Goal: Feedback & Contribution: Submit feedback/report problem

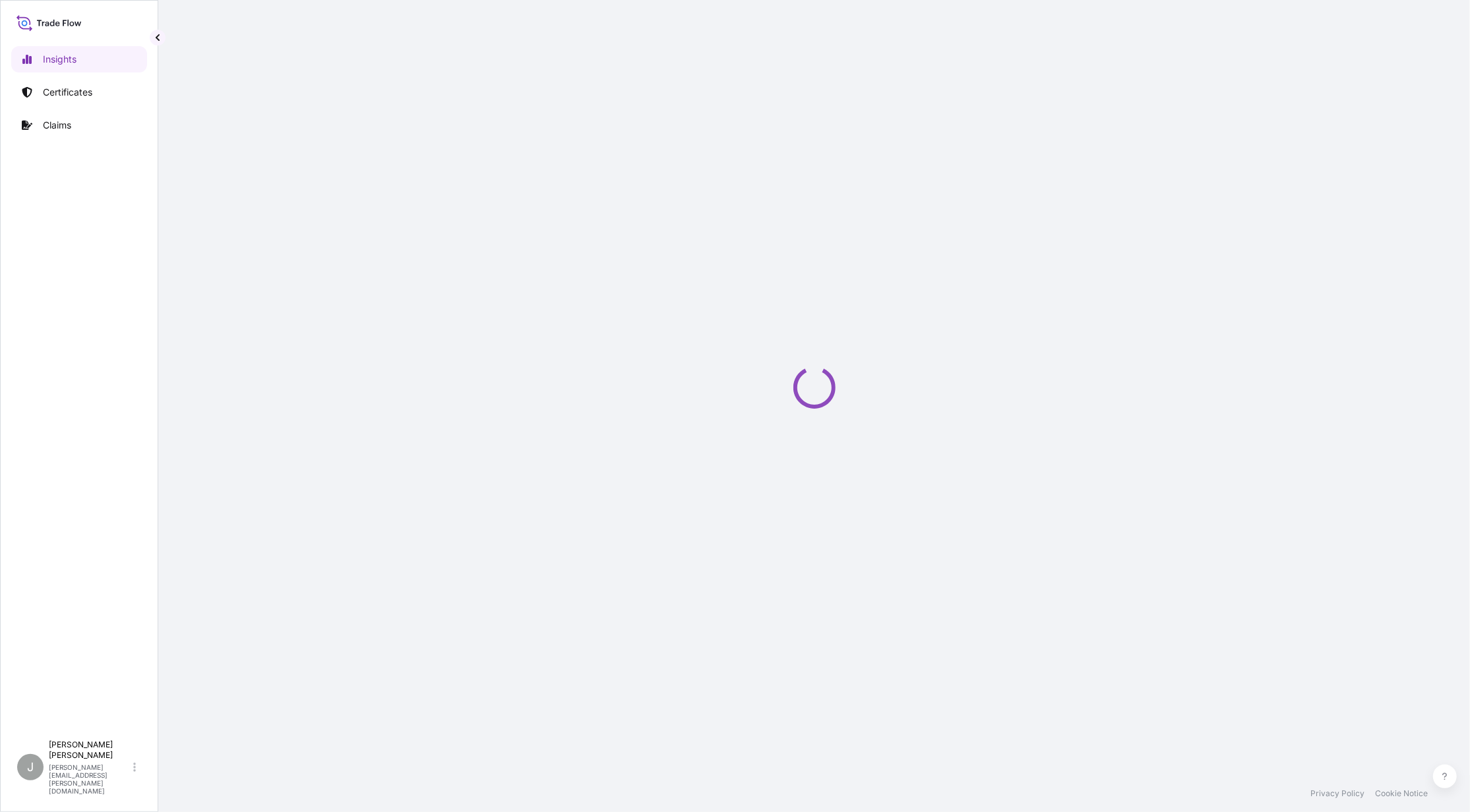
select select "2025"
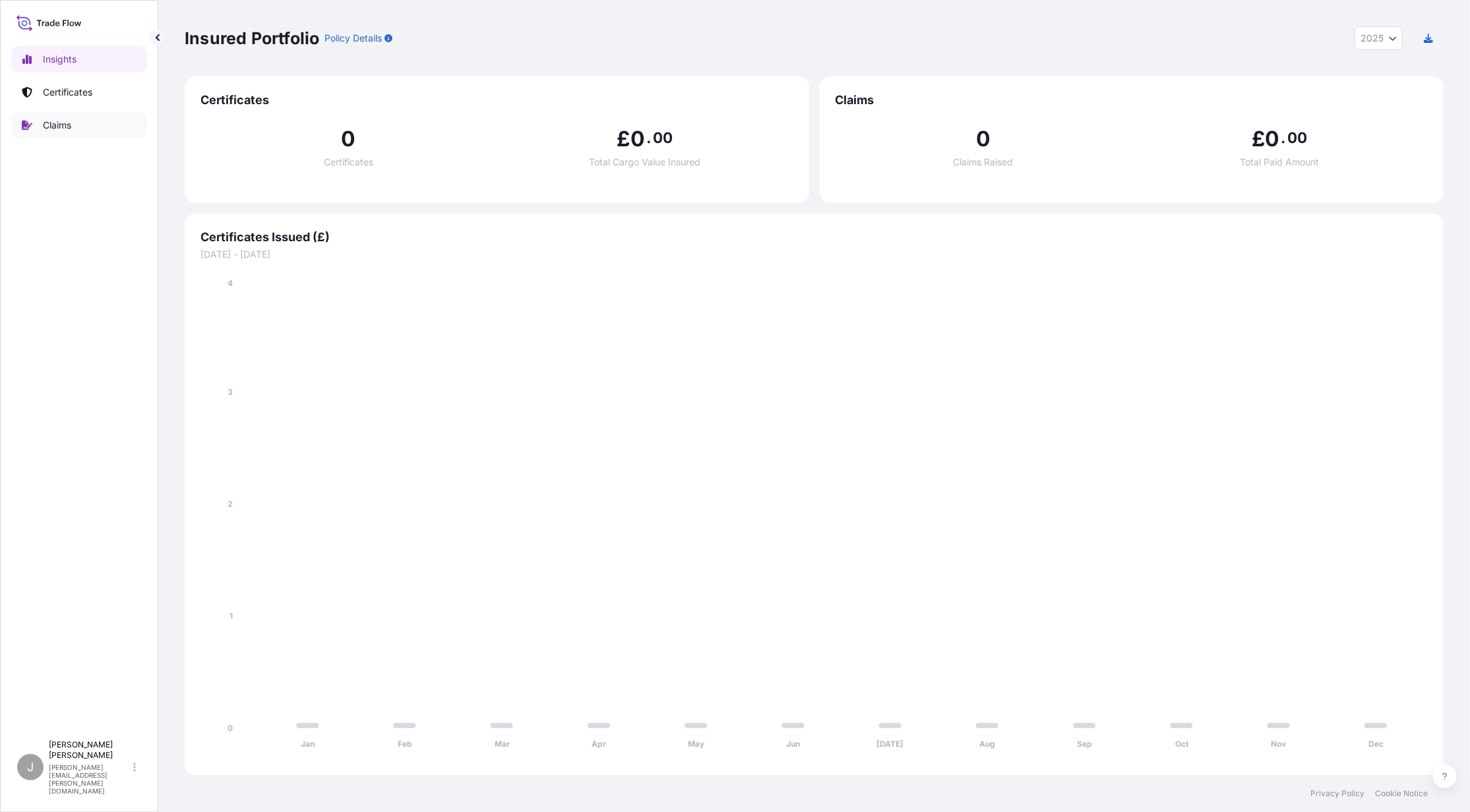
click at [64, 85] on p "Certificates" at bounding box center [67, 92] width 49 height 14
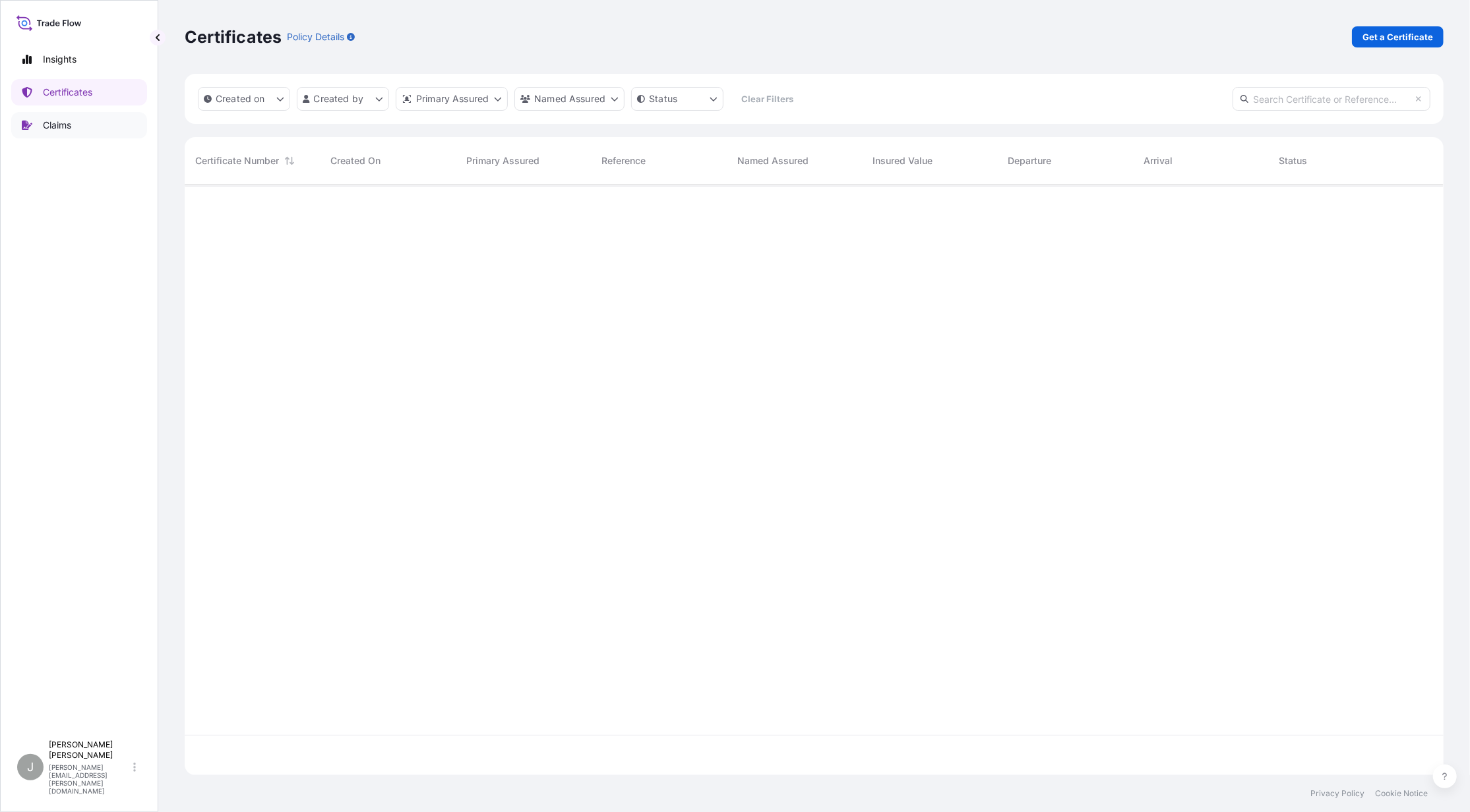
scroll to position [584, 1246]
click at [53, 90] on p "Certificates" at bounding box center [67, 92] width 49 height 14
click at [53, 67] on link "Insights" at bounding box center [79, 59] width 136 height 26
select select "2025"
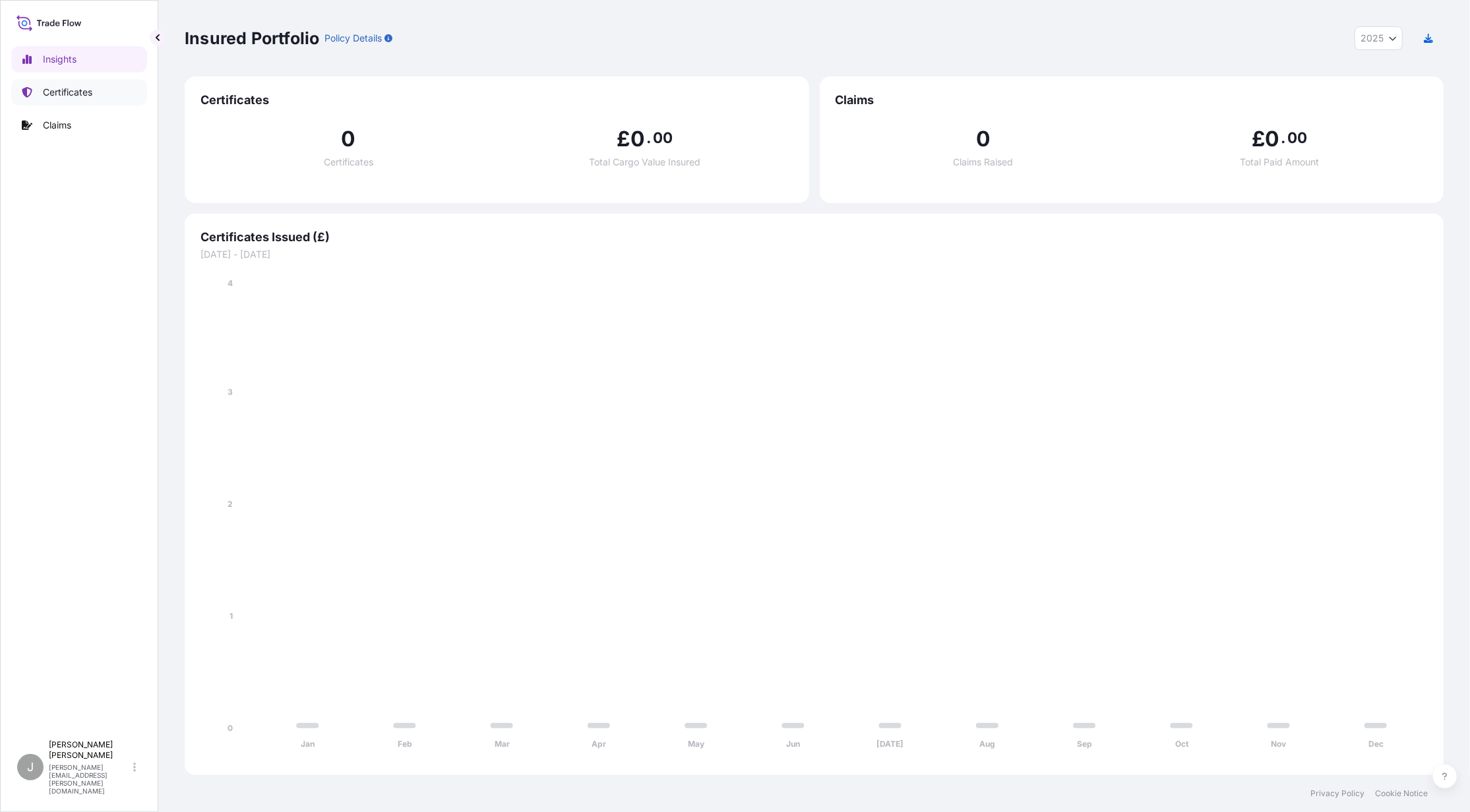
click at [76, 93] on p "Certificates" at bounding box center [67, 92] width 49 height 14
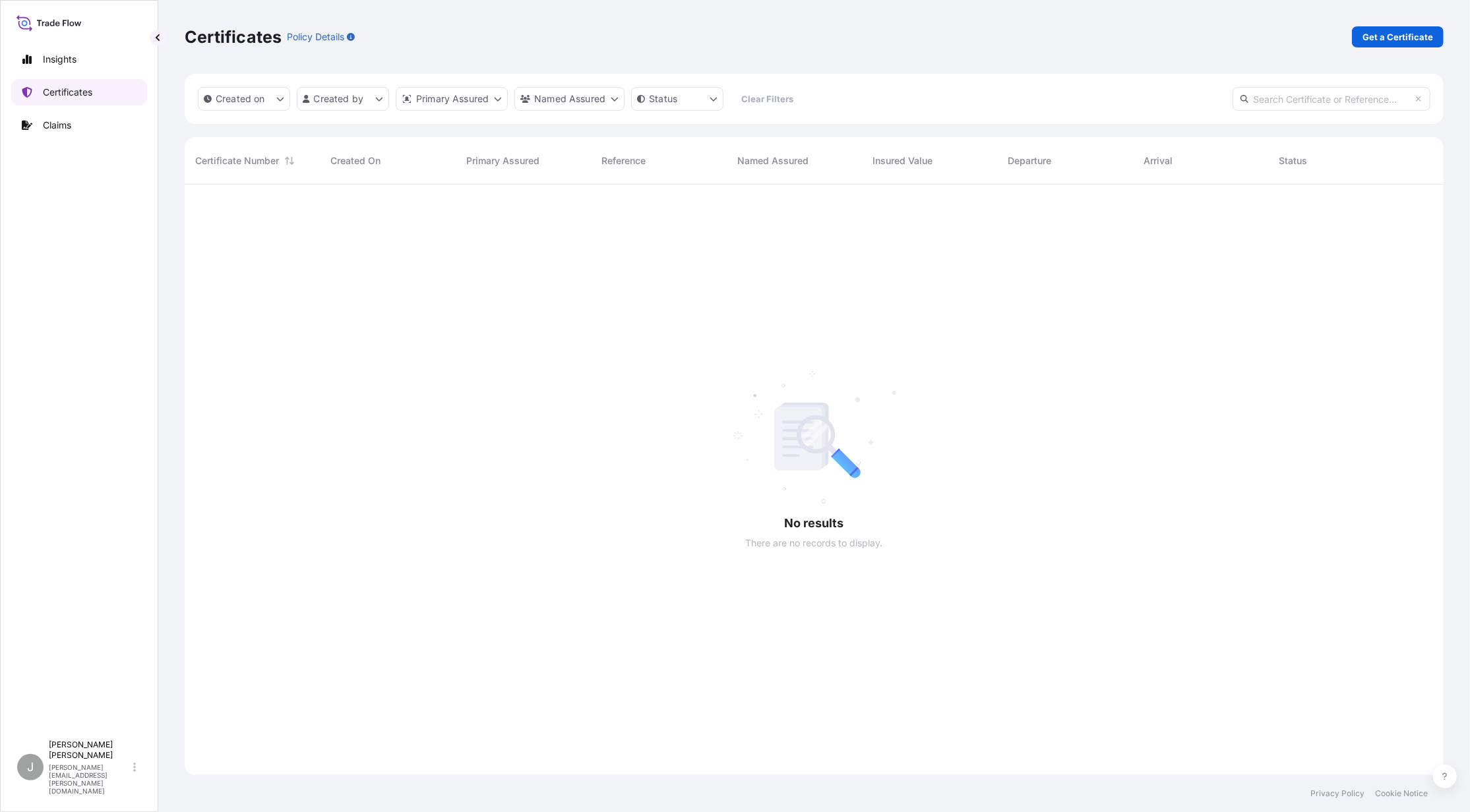
scroll to position [625, 1246]
click at [1409, 37] on p "Get a Certificate" at bounding box center [1397, 37] width 71 height 14
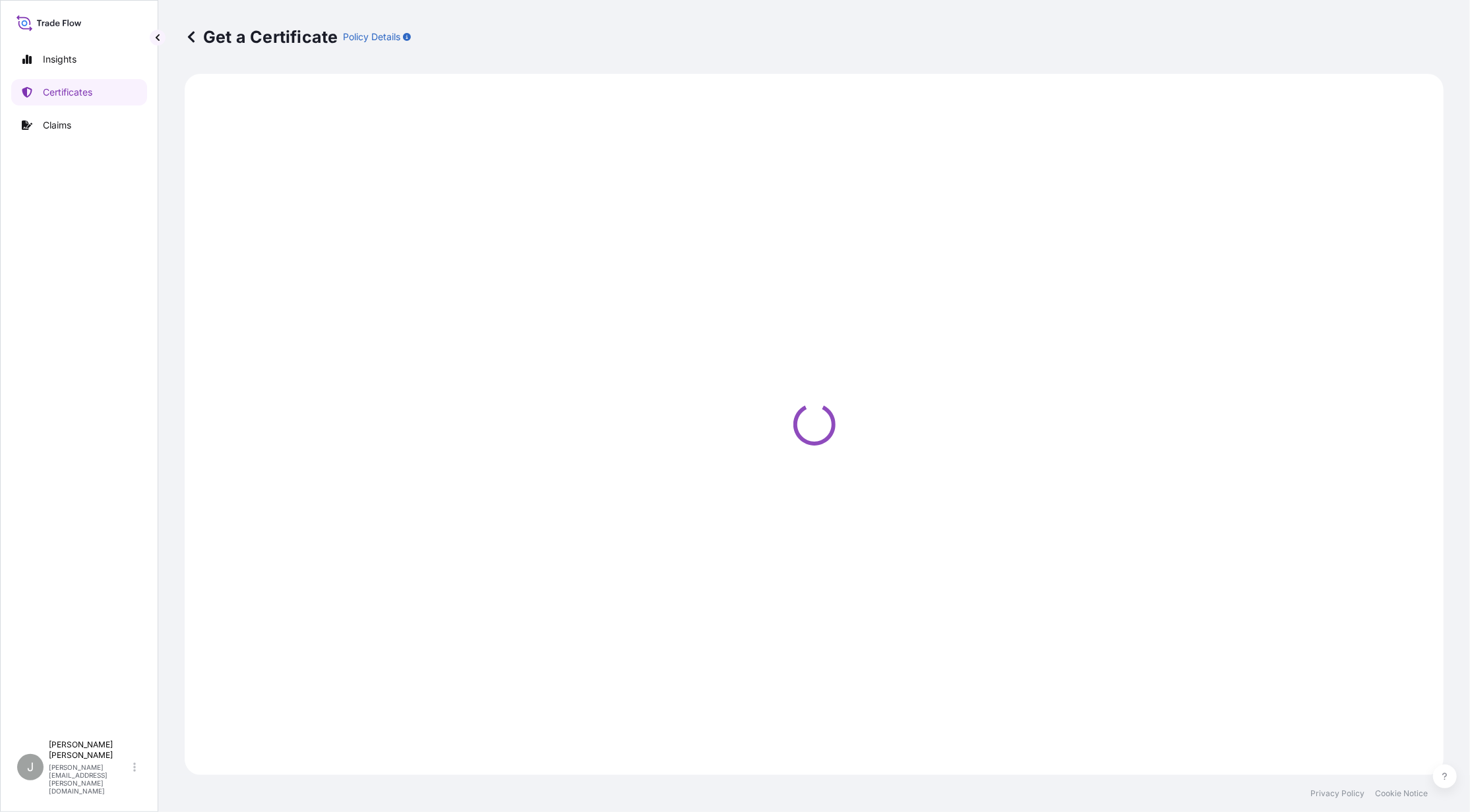
select select "Sea"
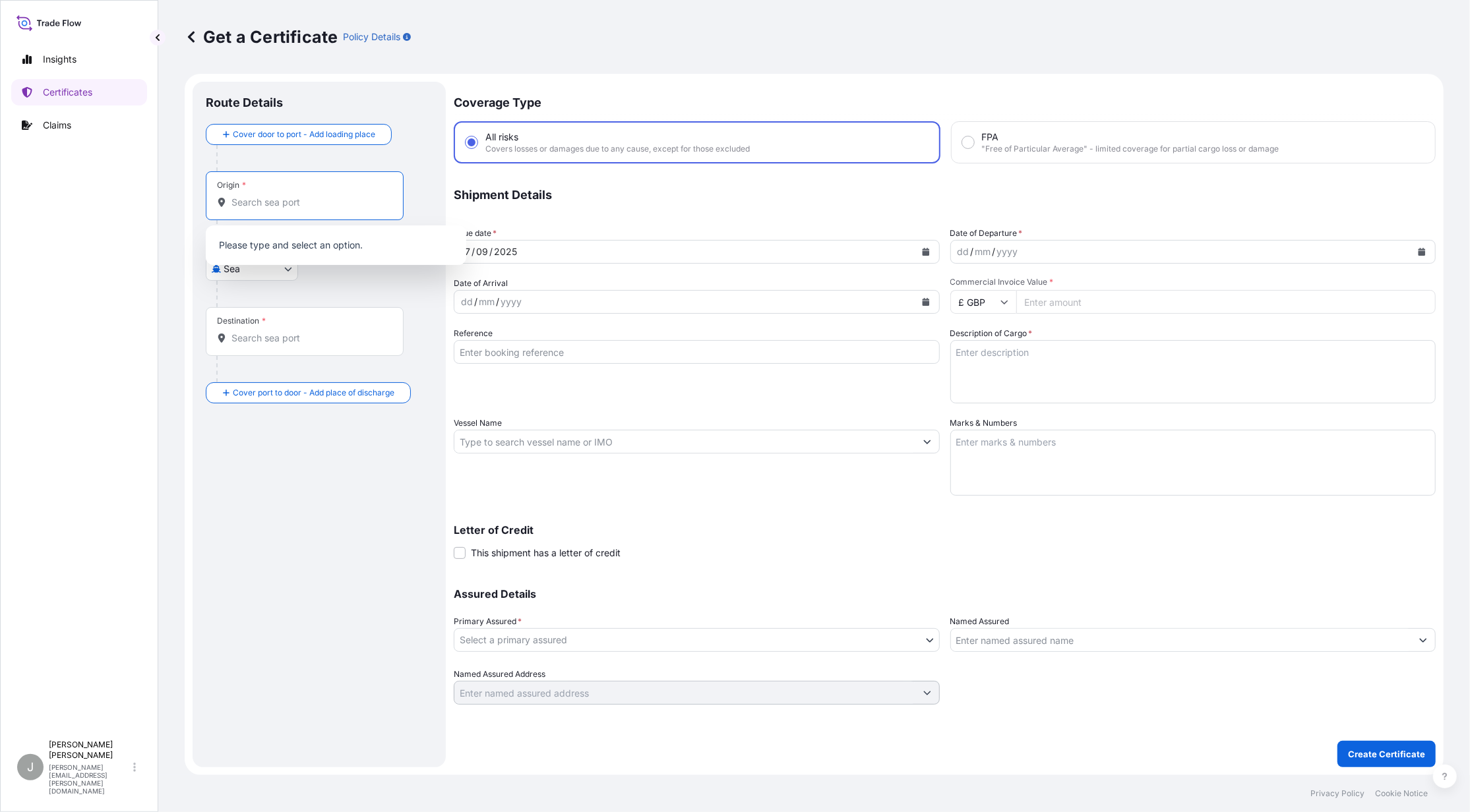
click at [275, 202] on input "Origin *" at bounding box center [309, 202] width 155 height 14
click at [281, 268] on body "0 options available. Insights Certificates Claims J [PERSON_NAME] [PERSON_NAME]…" at bounding box center [735, 406] width 1470 height 812
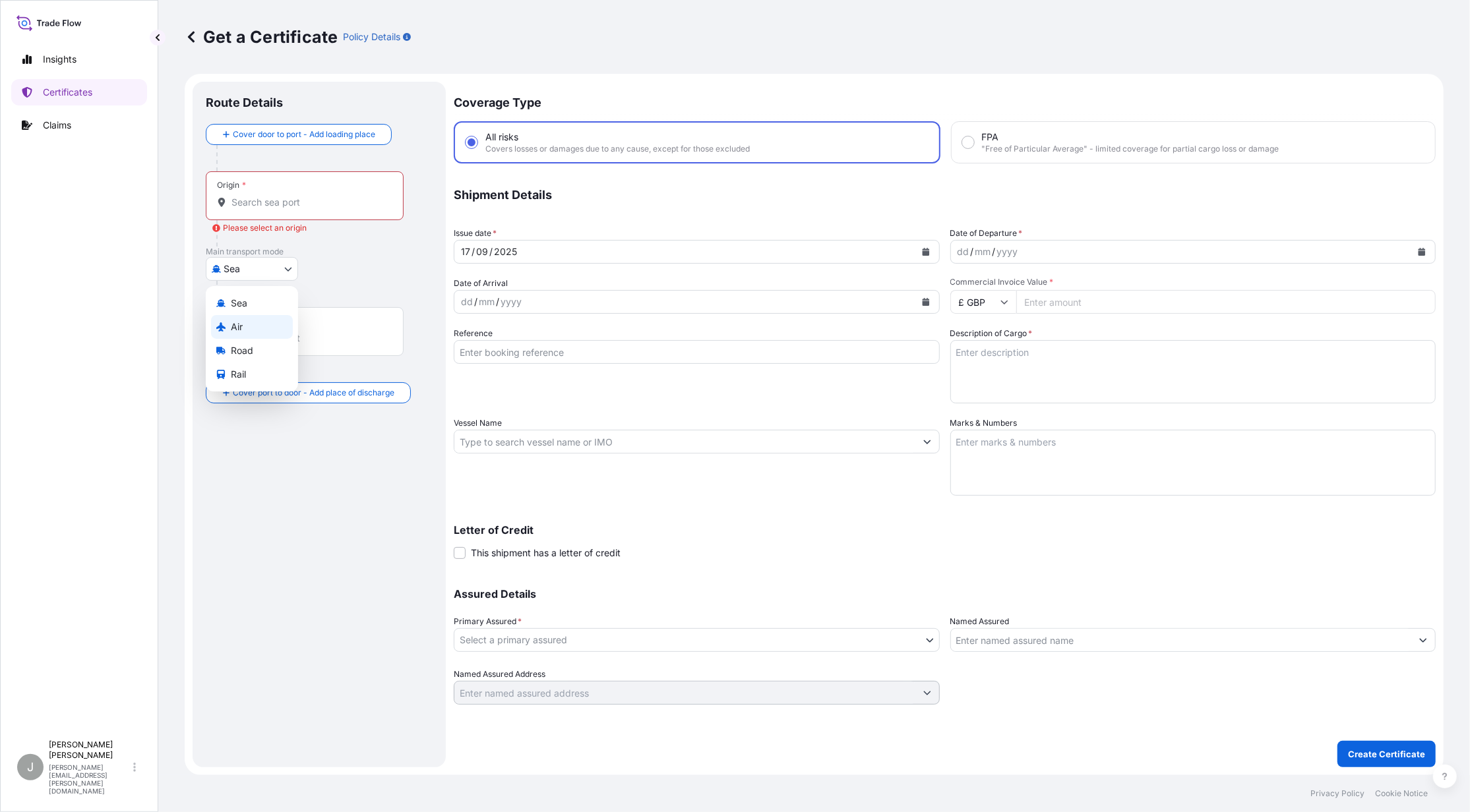
click at [274, 209] on div "Origin *" at bounding box center [305, 196] width 198 height 48
click at [274, 209] on input "Origin * Please select an origin" at bounding box center [309, 202] width 155 height 14
select select "Air"
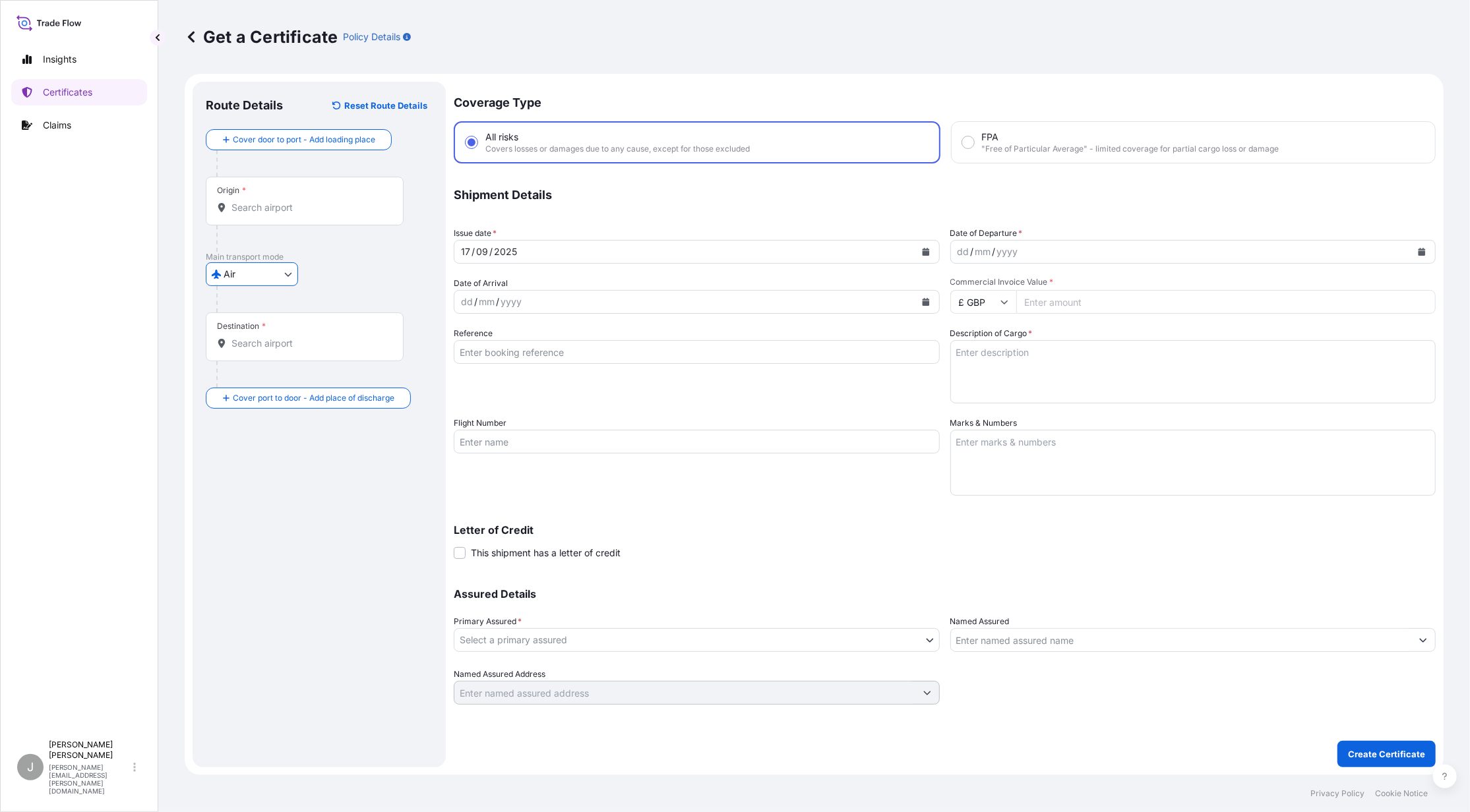
click at [304, 207] on input "Origin *" at bounding box center [309, 207] width 155 height 14
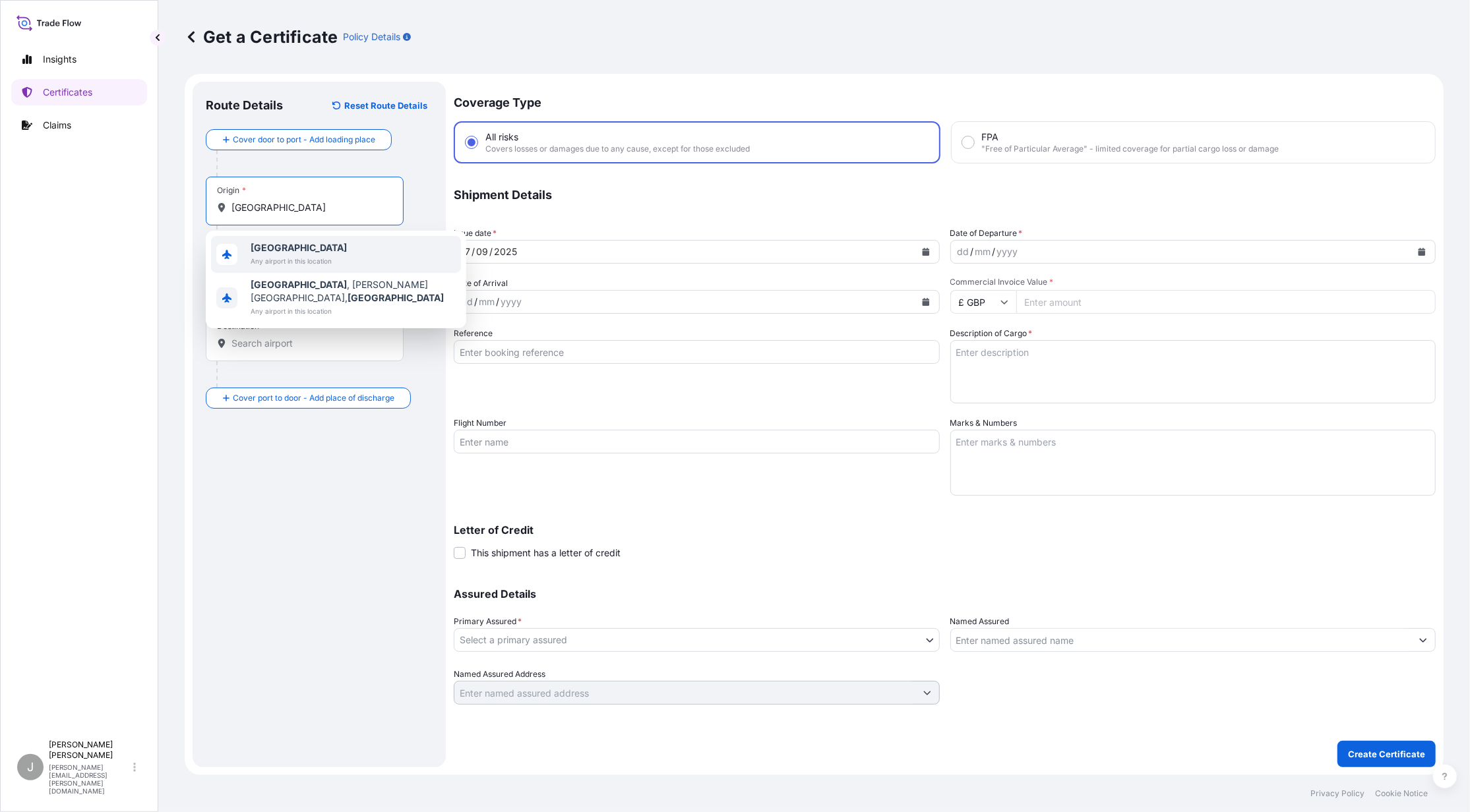
click at [293, 249] on b "[GEOGRAPHIC_DATA]" at bounding box center [299, 248] width 96 height 11
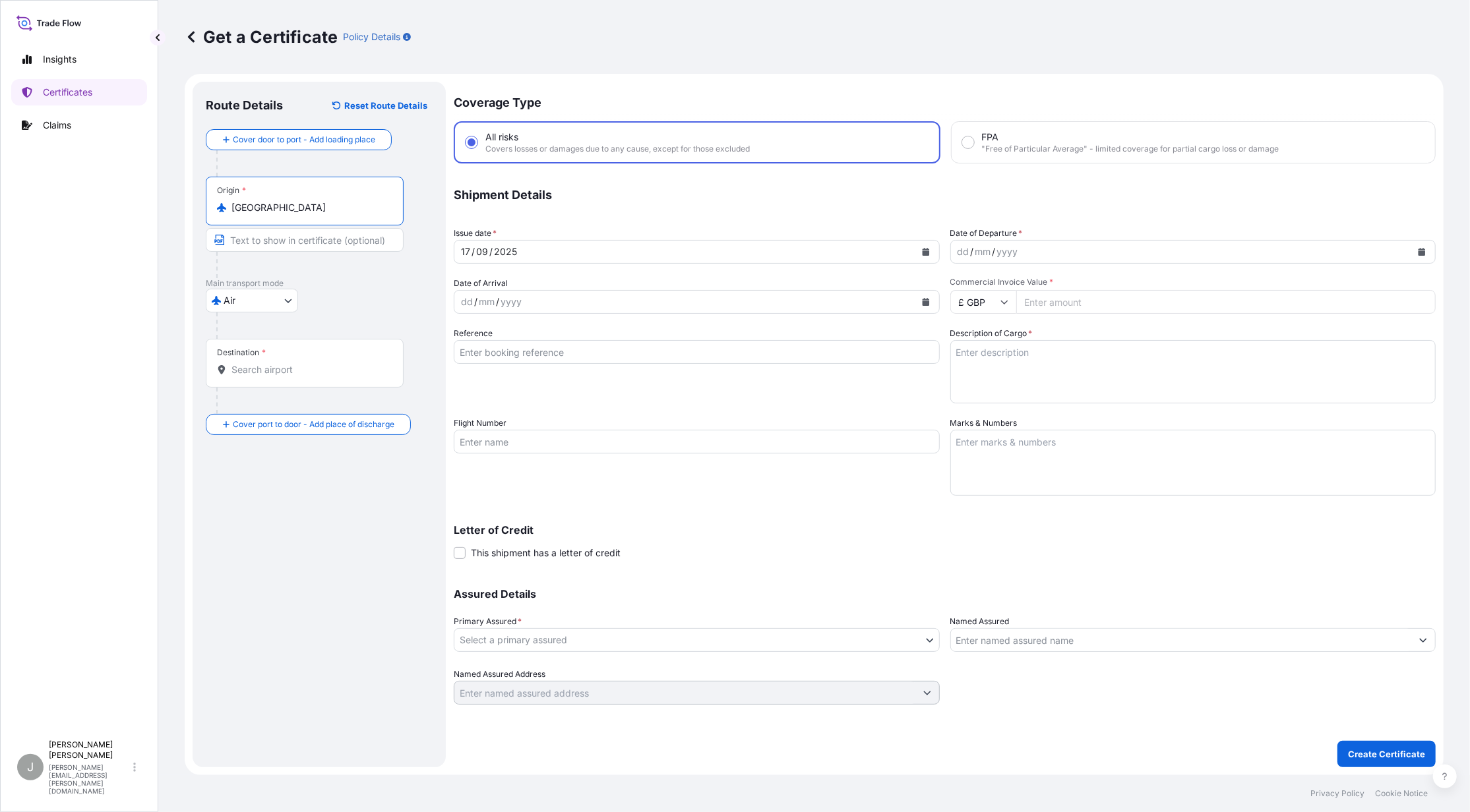
type input "[GEOGRAPHIC_DATA]"
click at [274, 378] on div "Destination *" at bounding box center [305, 363] width 198 height 48
click at [274, 377] on input "Destination *" at bounding box center [309, 370] width 155 height 14
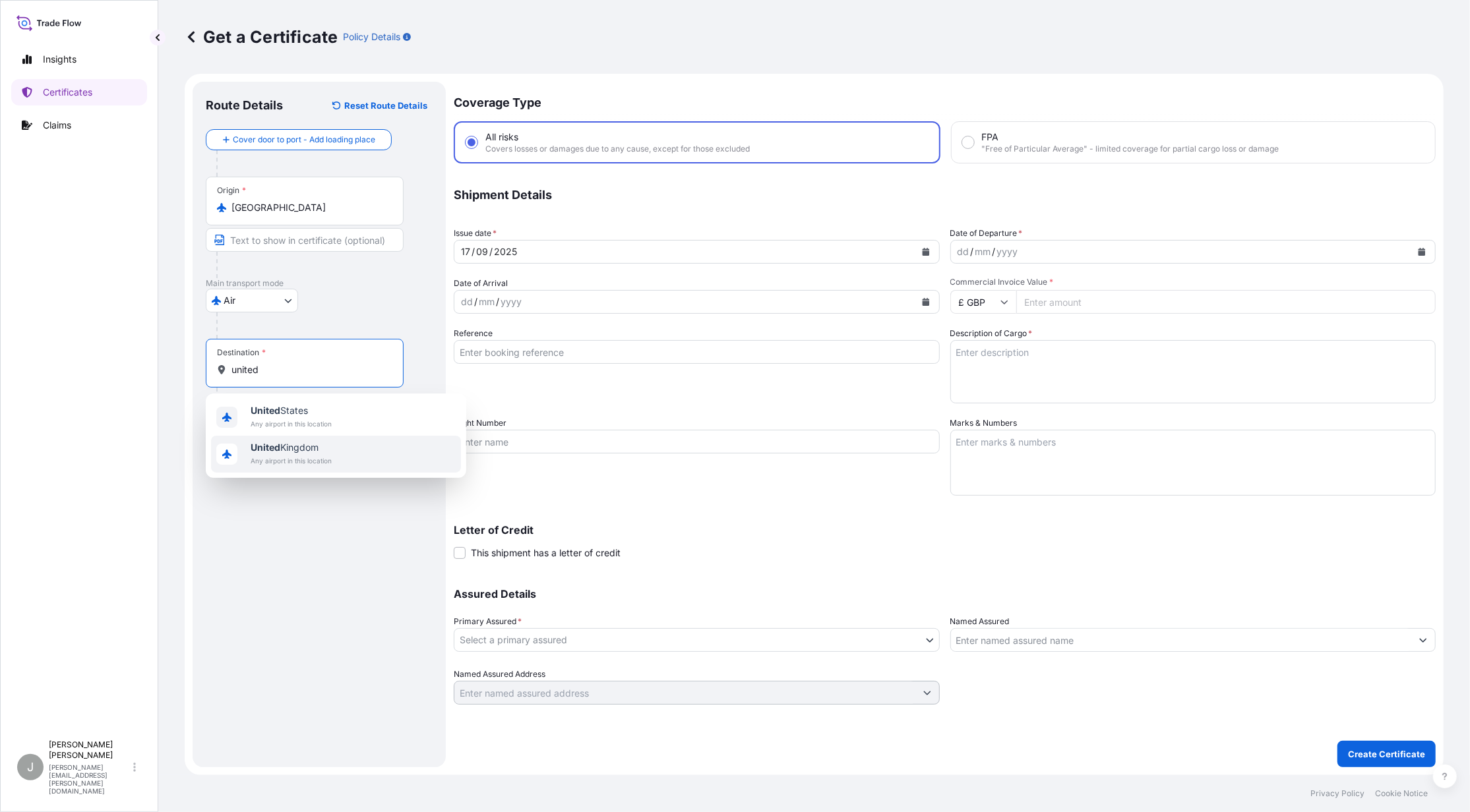
click at [294, 449] on span "[GEOGRAPHIC_DATA]" at bounding box center [291, 447] width 81 height 14
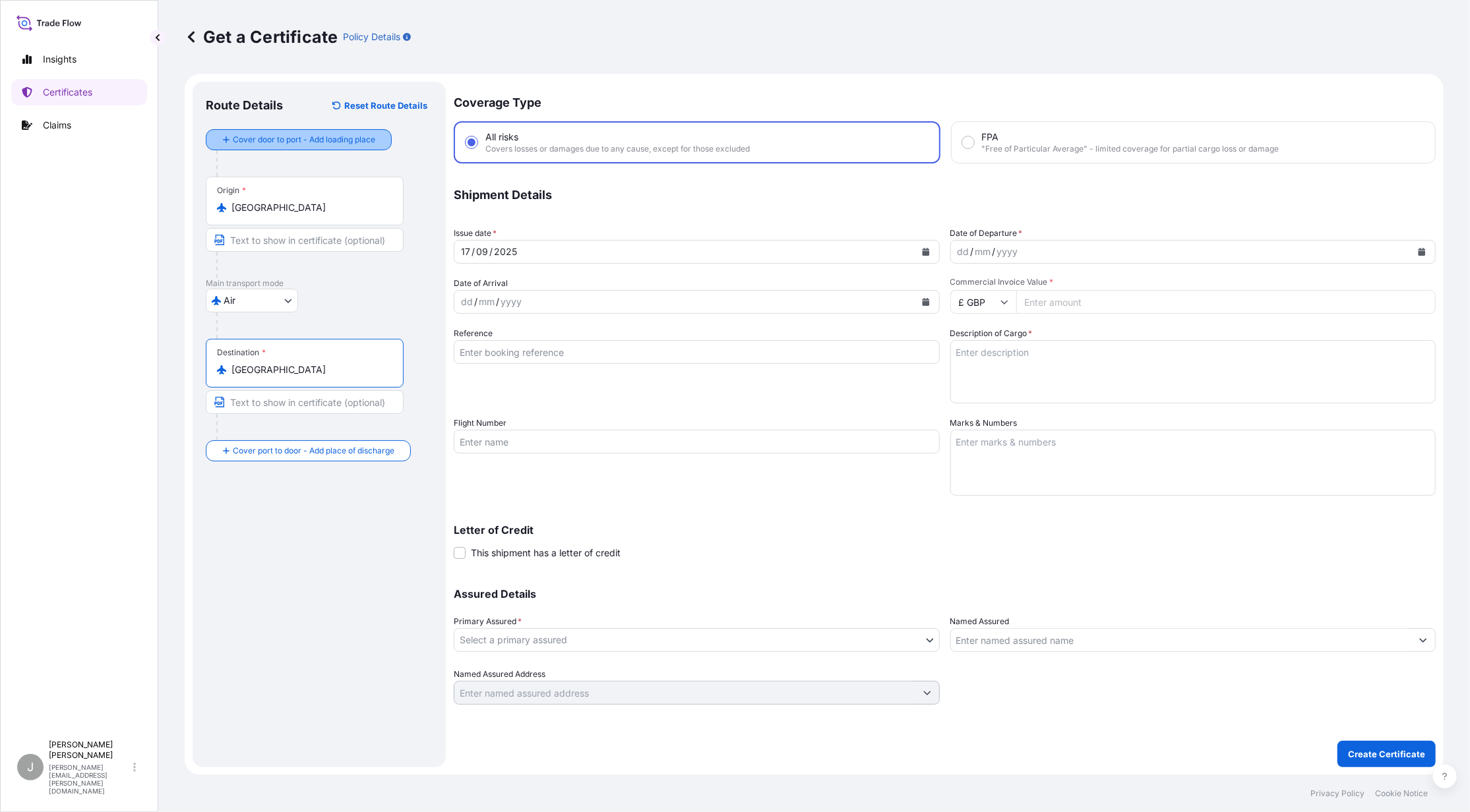
type input "[GEOGRAPHIC_DATA]"
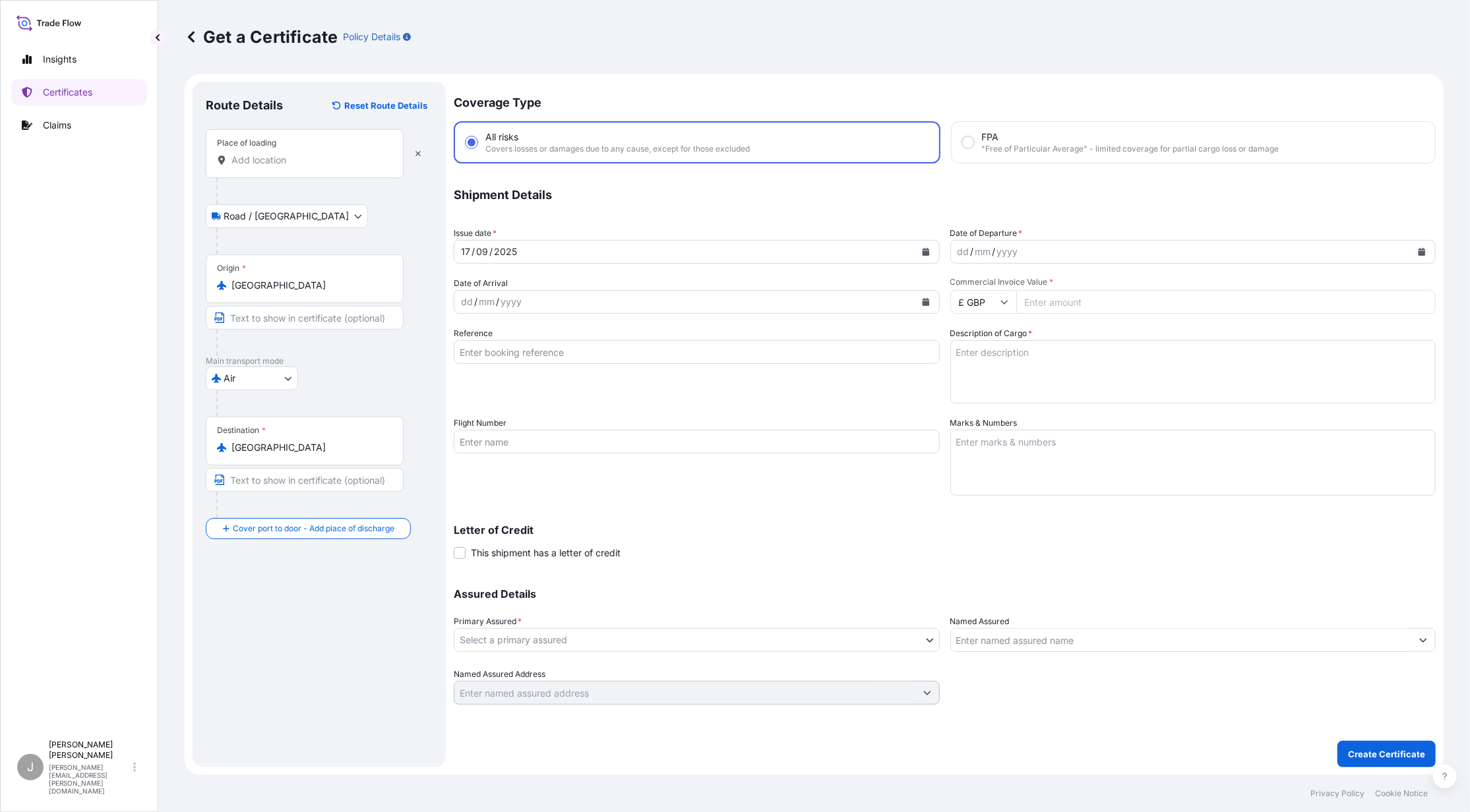
click at [245, 154] on input "Place of loading" at bounding box center [309, 160] width 155 height 14
click at [138, 223] on div "Insights Certificates Claims" at bounding box center [79, 384] width 136 height 699
click at [413, 148] on button "button" at bounding box center [418, 154] width 29 height 21
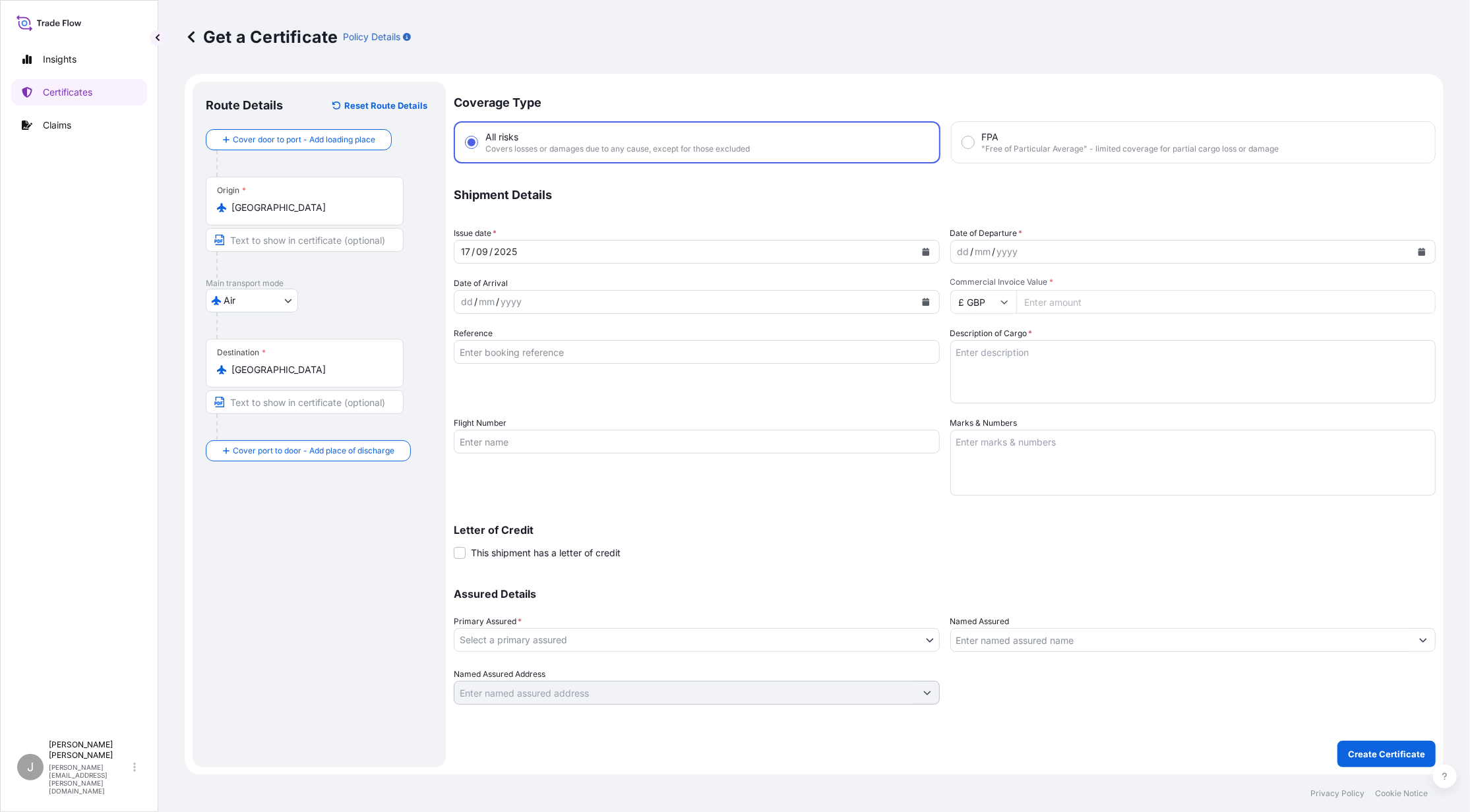
click at [922, 253] on icon "Calendar" at bounding box center [926, 251] width 7 height 8
click at [523, 384] on div "17" at bounding box center [527, 387] width 24 height 24
click at [1422, 249] on icon "Calendar" at bounding box center [1422, 251] width 7 height 8
click at [1022, 391] on div "17" at bounding box center [1023, 387] width 24 height 24
click at [1064, 294] on input "Commercial Invoice Value *" at bounding box center [1226, 301] width 420 height 24
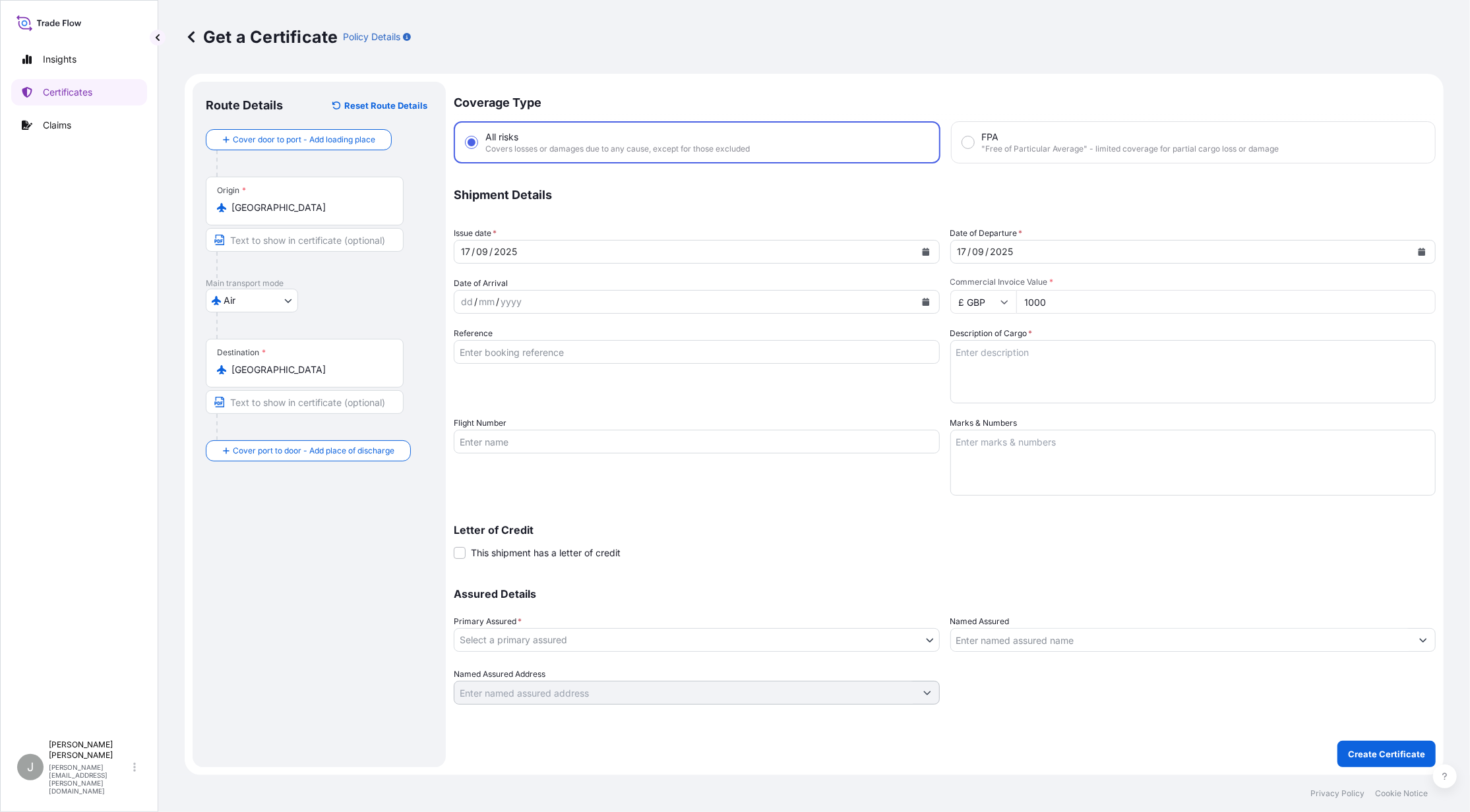
type input "1000"
click at [1009, 302] on input "£ GBP" at bounding box center [983, 301] width 66 height 24
click at [983, 376] on div "£ GBP" at bounding box center [983, 365] width 56 height 25
click at [998, 343] on textarea "Description of Cargo *" at bounding box center [1194, 372] width 486 height 63
type textarea "T"
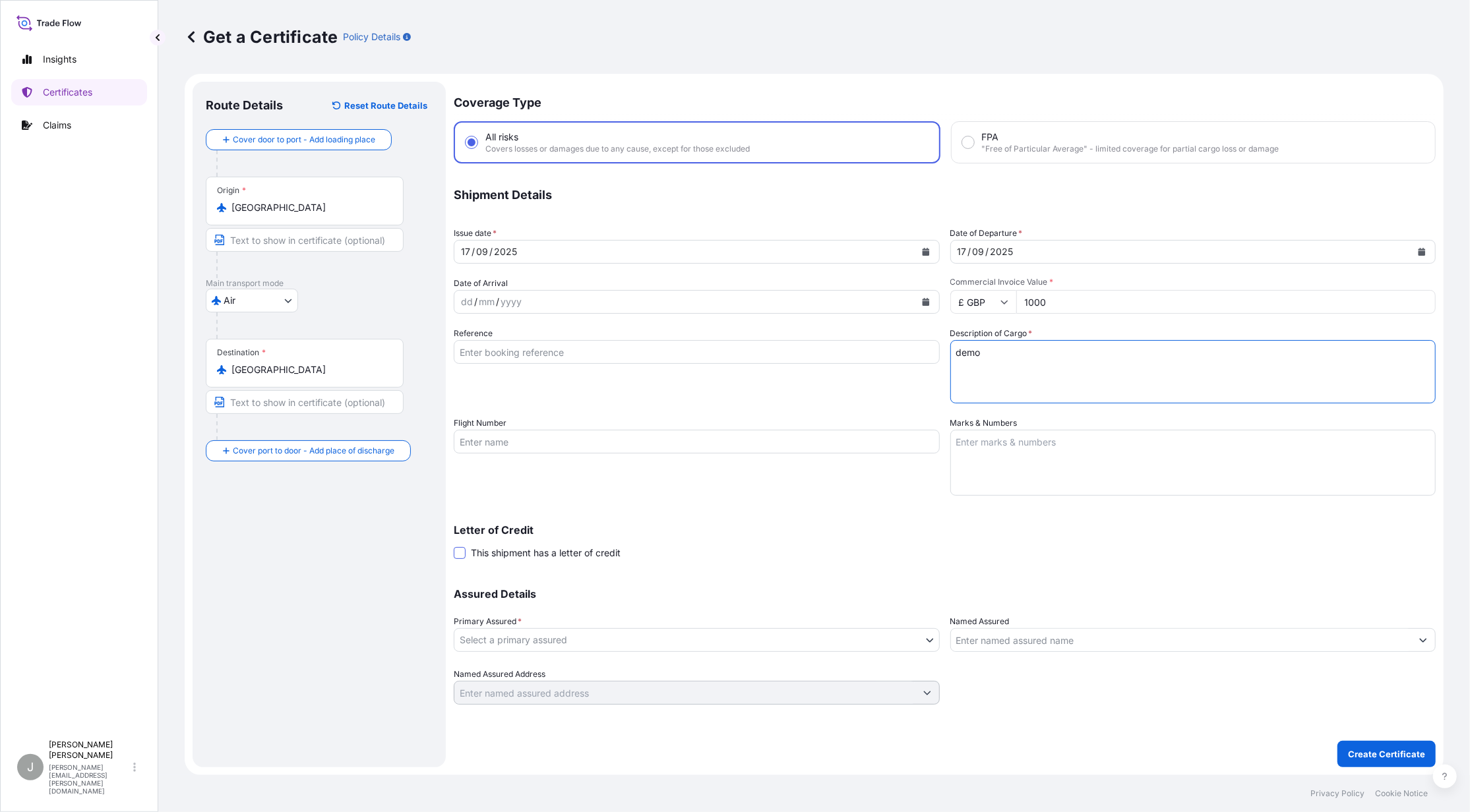
type textarea "demo"
click at [460, 550] on span at bounding box center [460, 553] width 12 height 12
click at [454, 546] on input "This shipment has a letter of credit" at bounding box center [454, 546] width 0 height 0
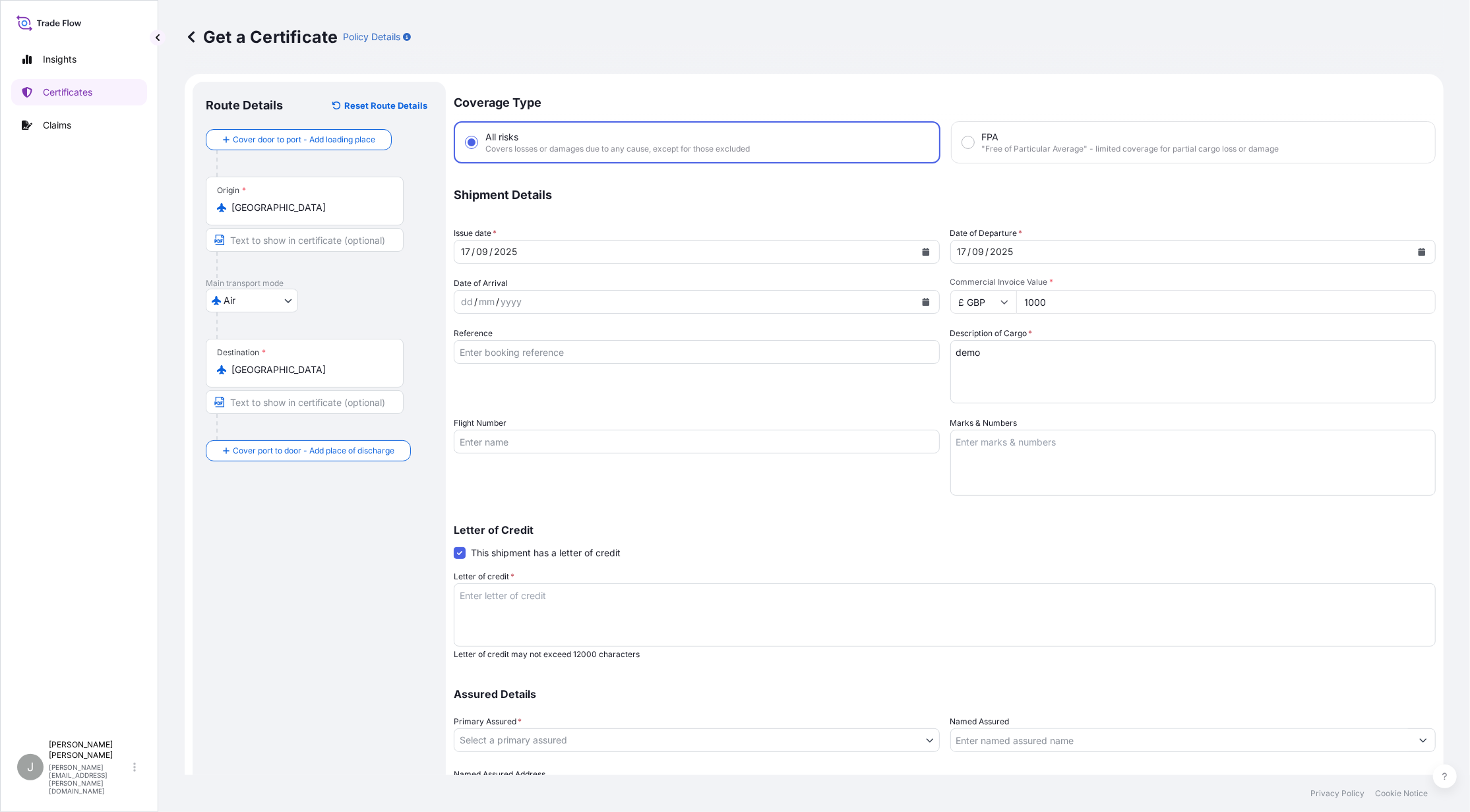
click at [463, 552] on span at bounding box center [460, 553] width 12 height 12
click at [454, 546] on input "This shipment has a letter of credit" at bounding box center [454, 546] width 0 height 0
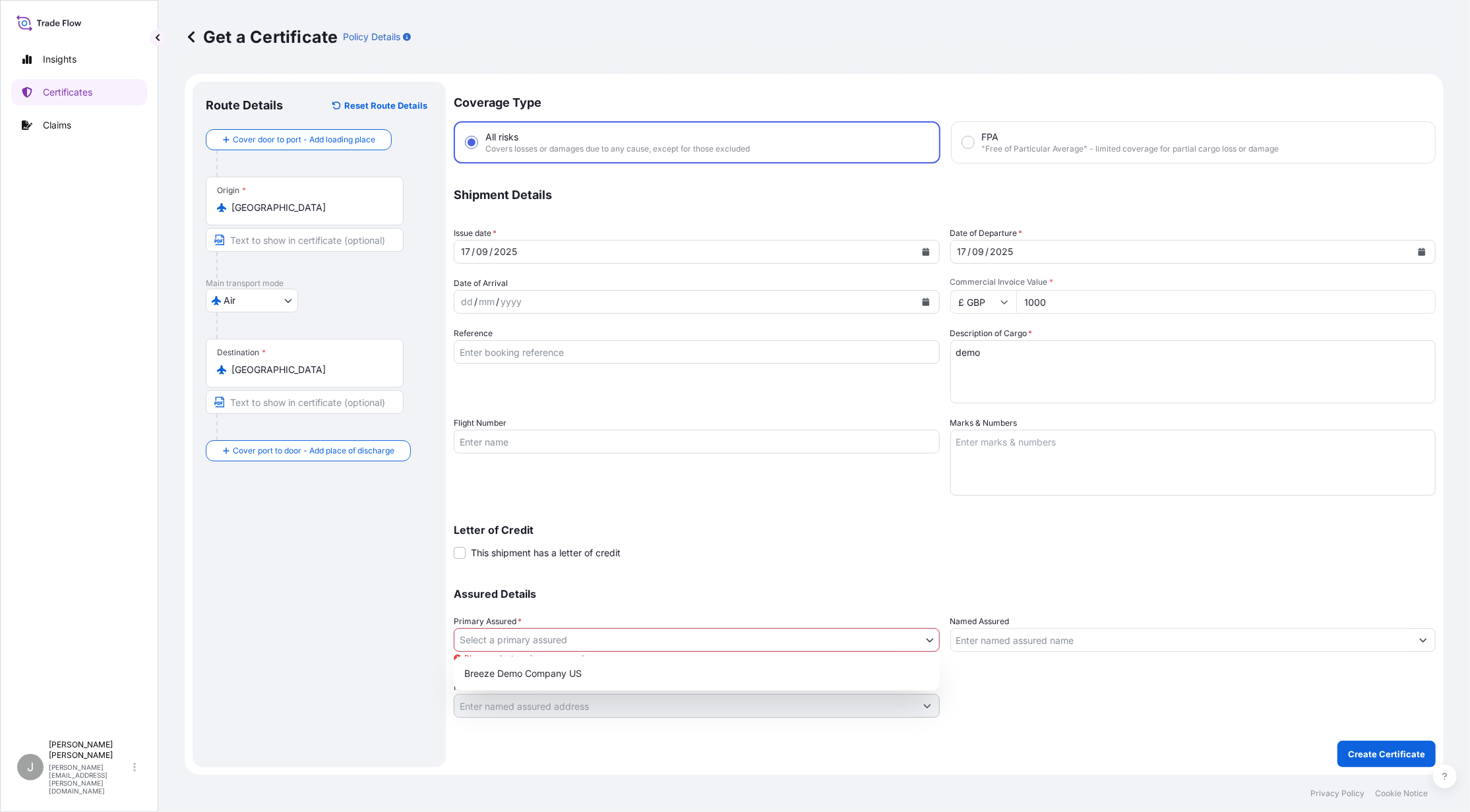
click at [894, 642] on body "Insights Certificates Claims J [PERSON_NAME] [PERSON_NAME][EMAIL_ADDRESS][PERSO…" at bounding box center [735, 406] width 1470 height 812
click at [575, 680] on div "Breeze Demo Company US" at bounding box center [696, 673] width 475 height 24
select select "31416"
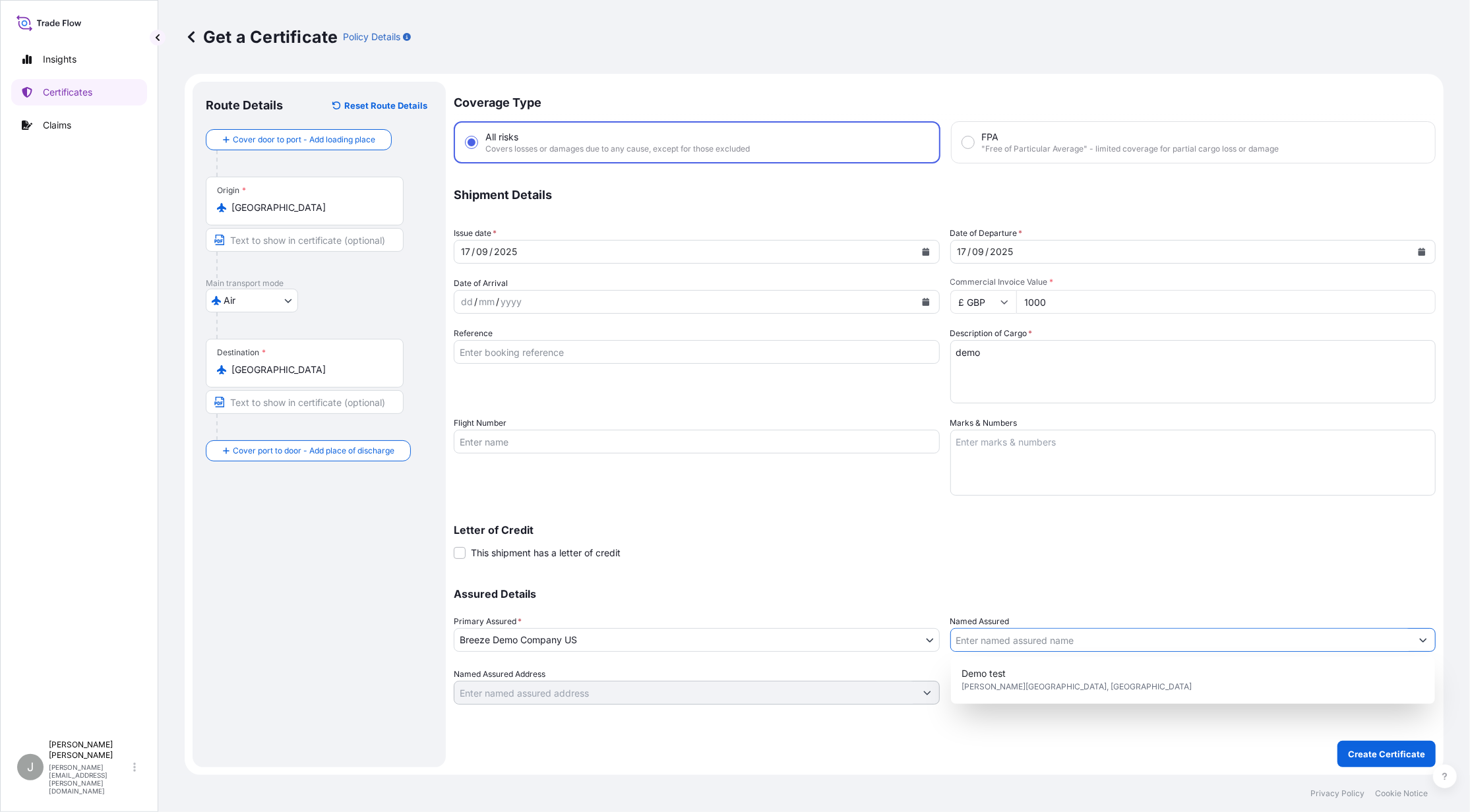
click at [1040, 644] on input "Named Assured" at bounding box center [1181, 640] width 461 height 24
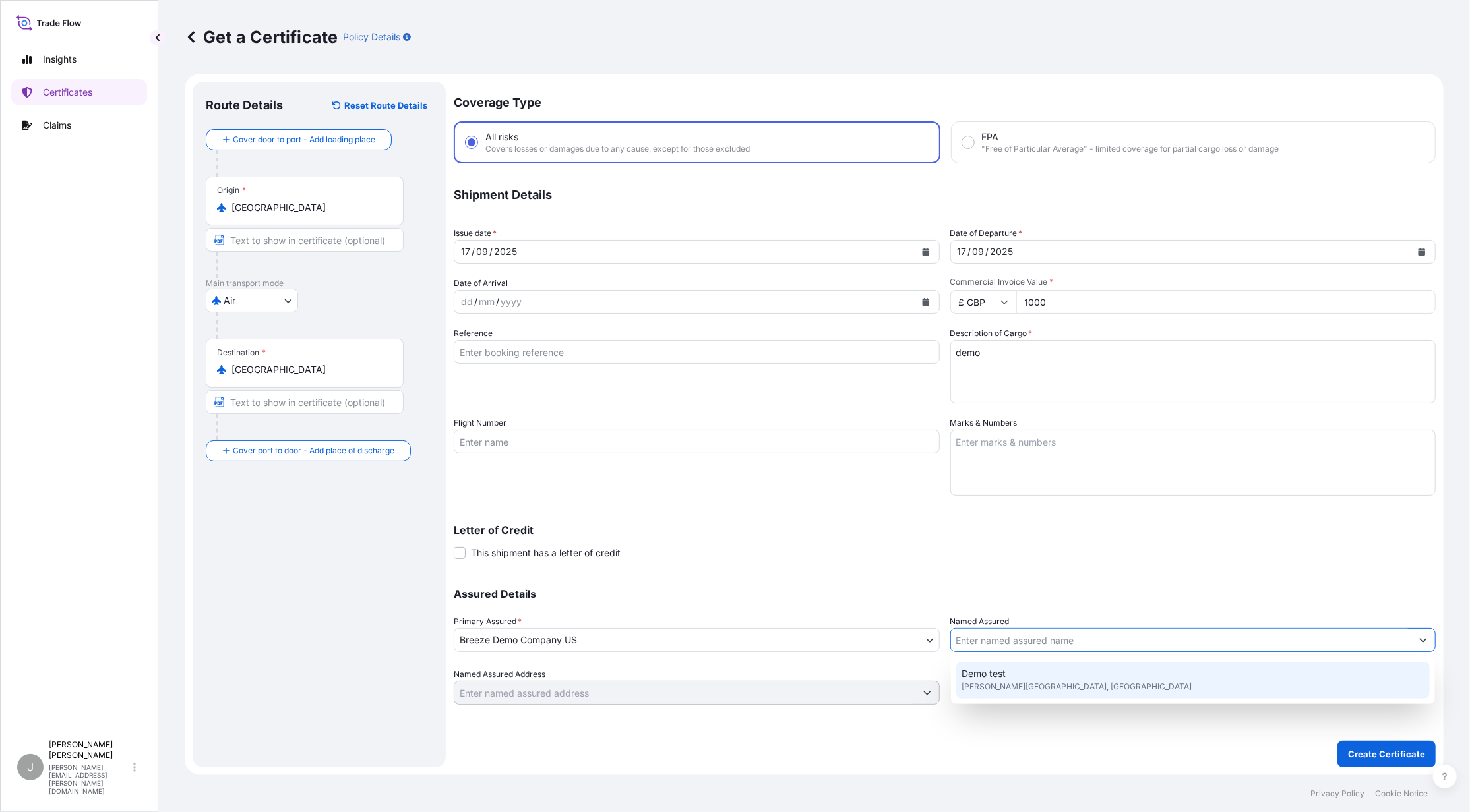
click at [996, 687] on span "[PERSON_NAME][GEOGRAPHIC_DATA], [GEOGRAPHIC_DATA]" at bounding box center [1077, 687] width 230 height 14
type input "Demo test"
type input "[PERSON_NAME][GEOGRAPHIC_DATA]"
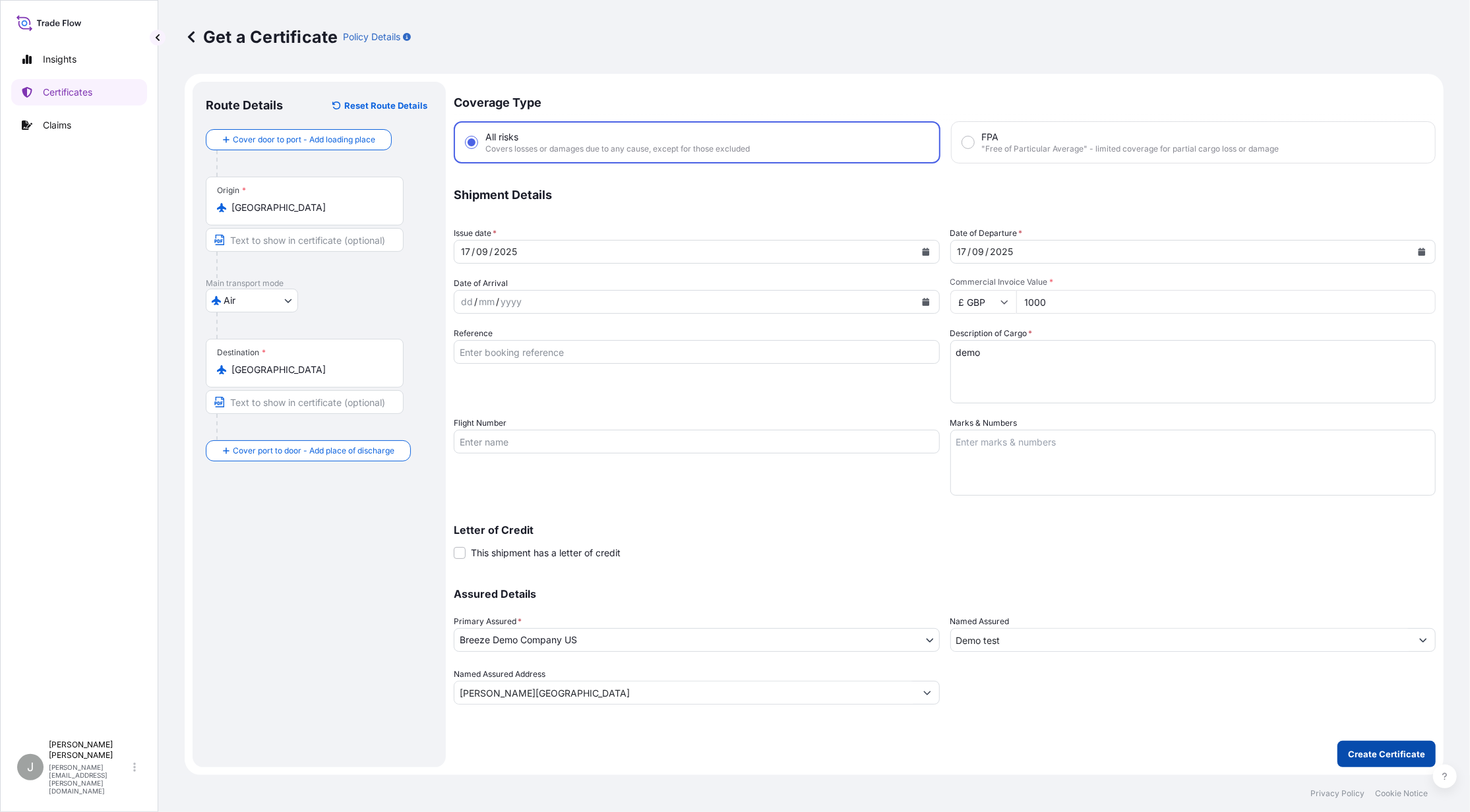
click at [1384, 758] on p "Create Certificate" at bounding box center [1387, 754] width 77 height 14
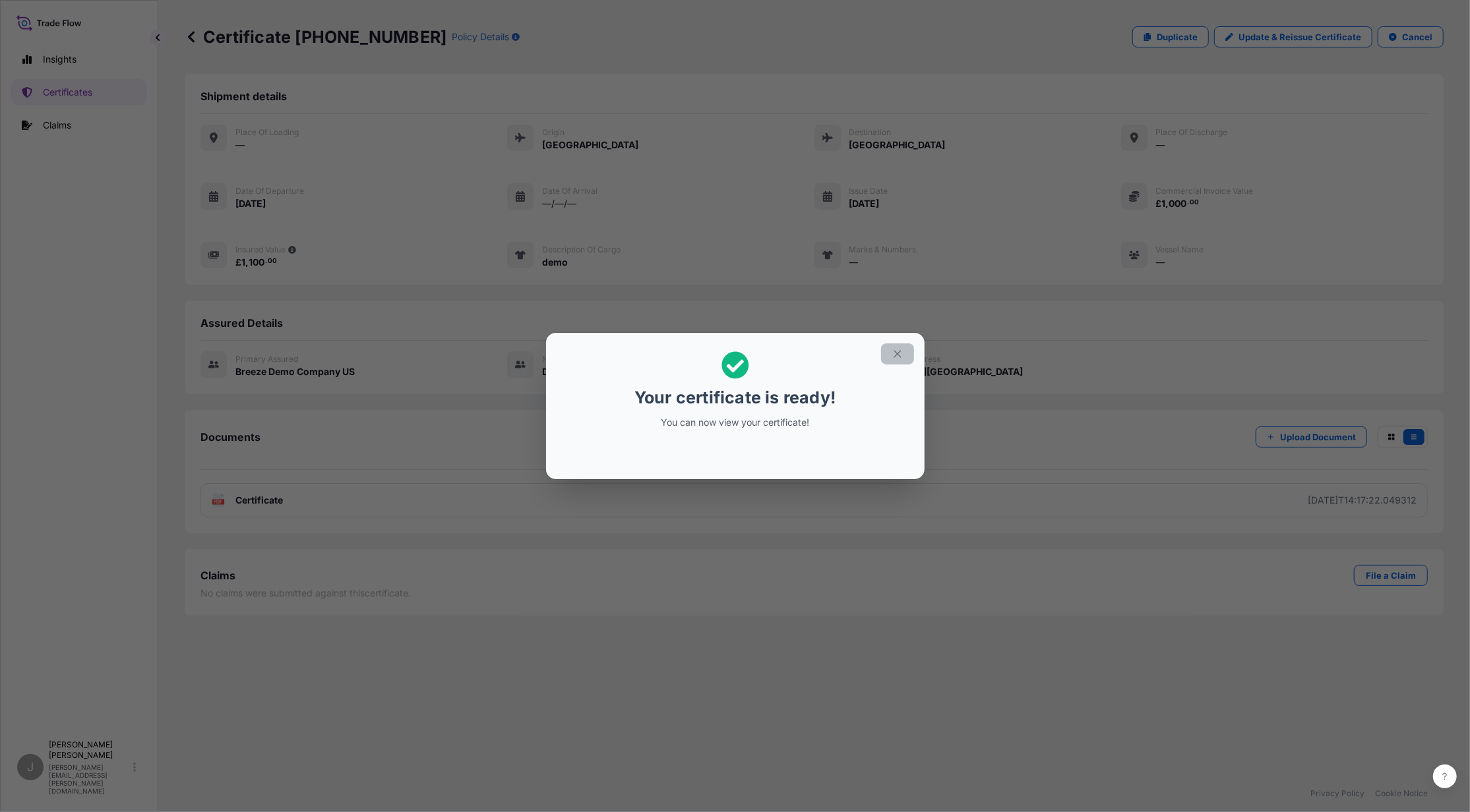
click at [891, 356] on icon "button" at bounding box center [897, 354] width 12 height 12
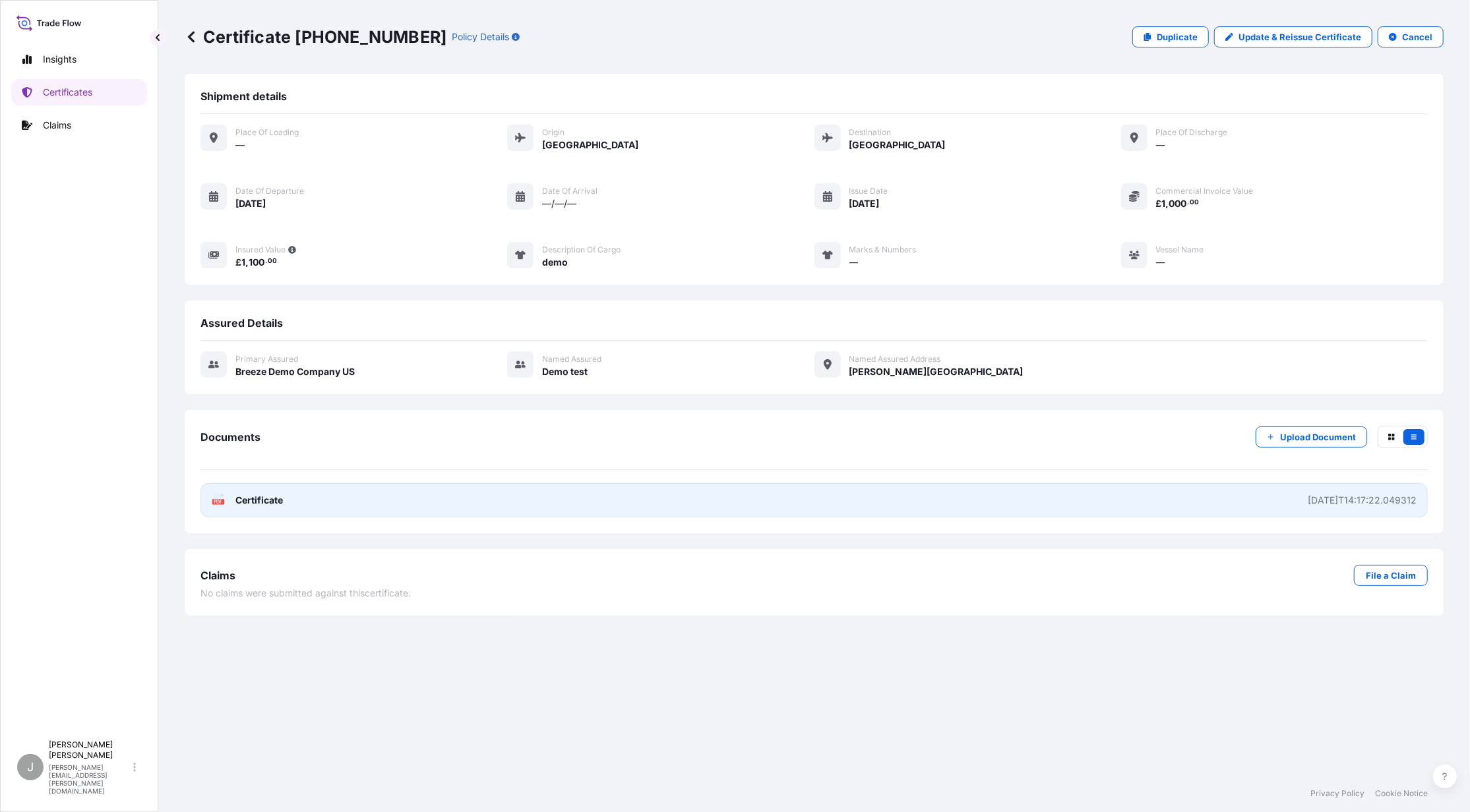
click at [254, 512] on link "PDF Certificate [DATE]T14:17:22.049312" at bounding box center [814, 500] width 1228 height 34
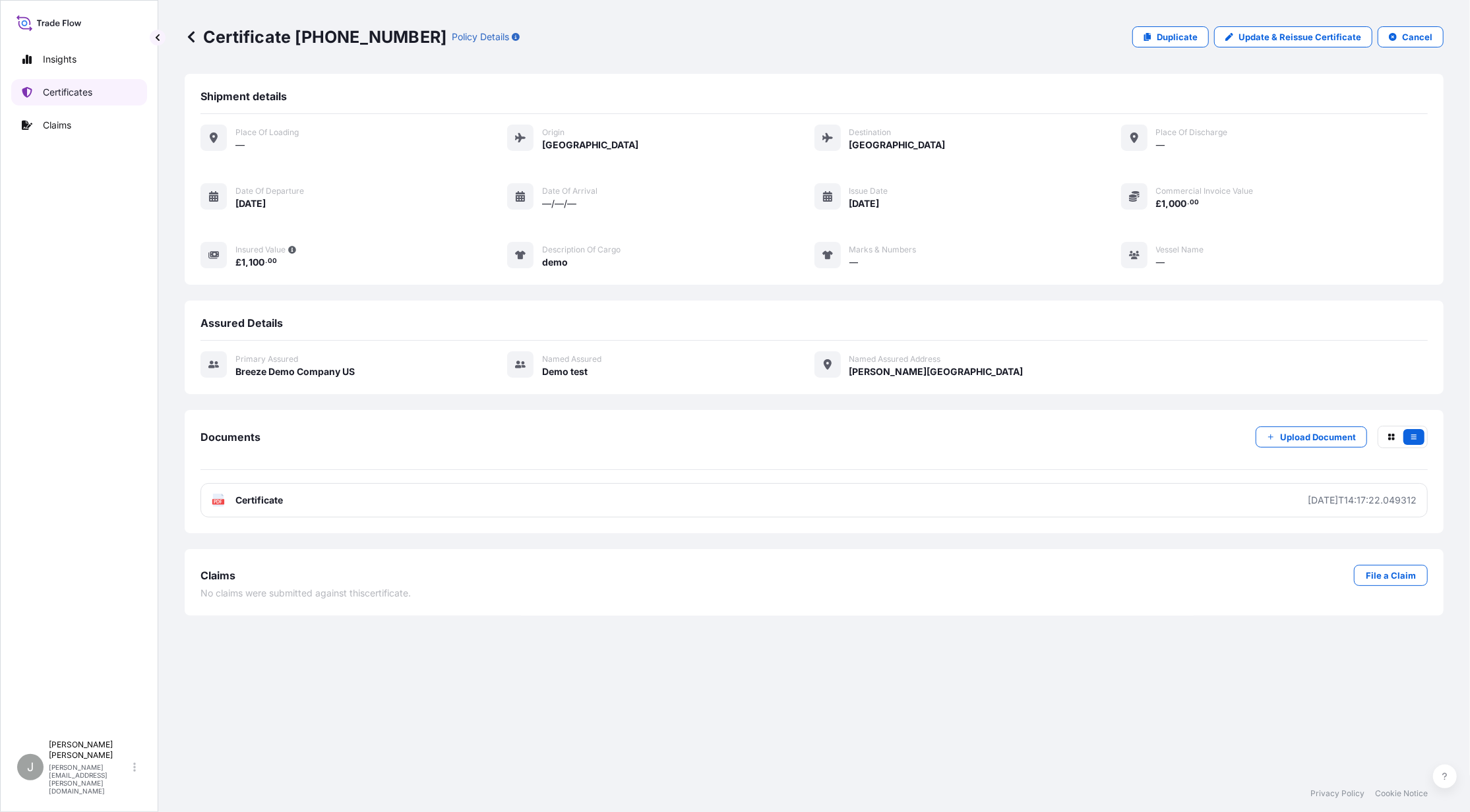
click at [53, 90] on p "Certificates" at bounding box center [67, 92] width 49 height 14
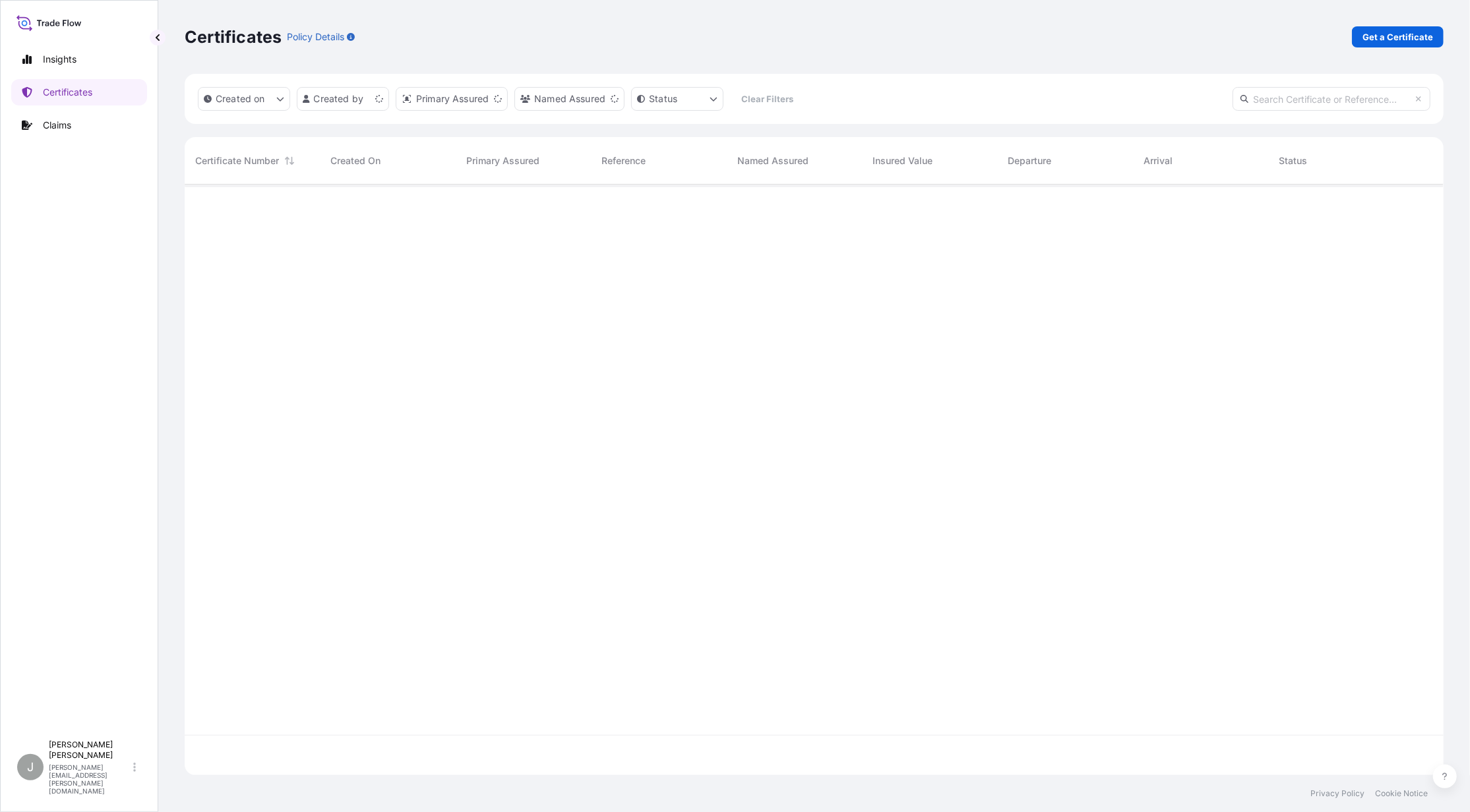
scroll to position [584, 1246]
click at [211, 199] on span "[PHONE_NUMBER]" at bounding box center [237, 206] width 83 height 14
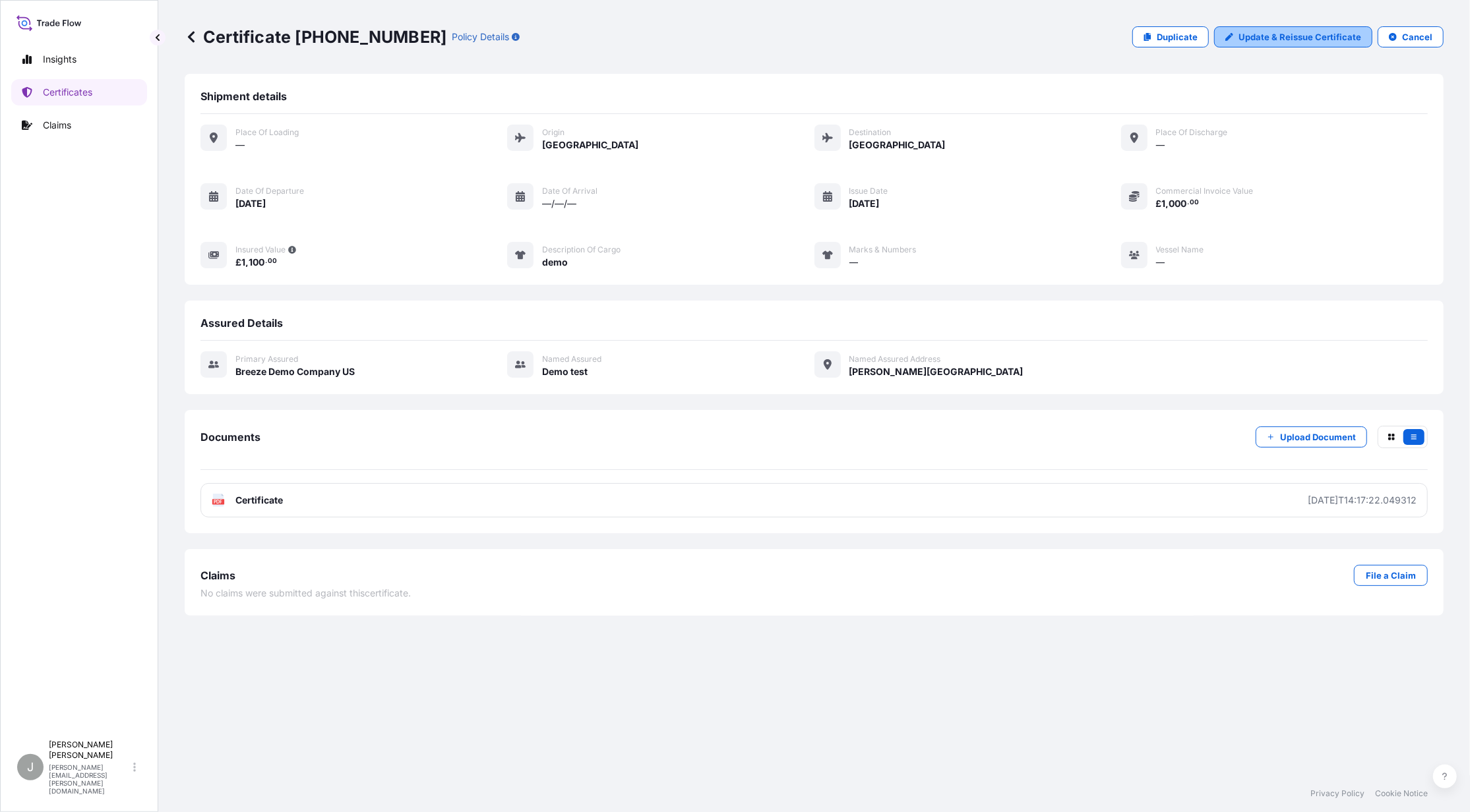
click at [1268, 41] on p "Update & Reissue Certificate" at bounding box center [1300, 37] width 123 height 14
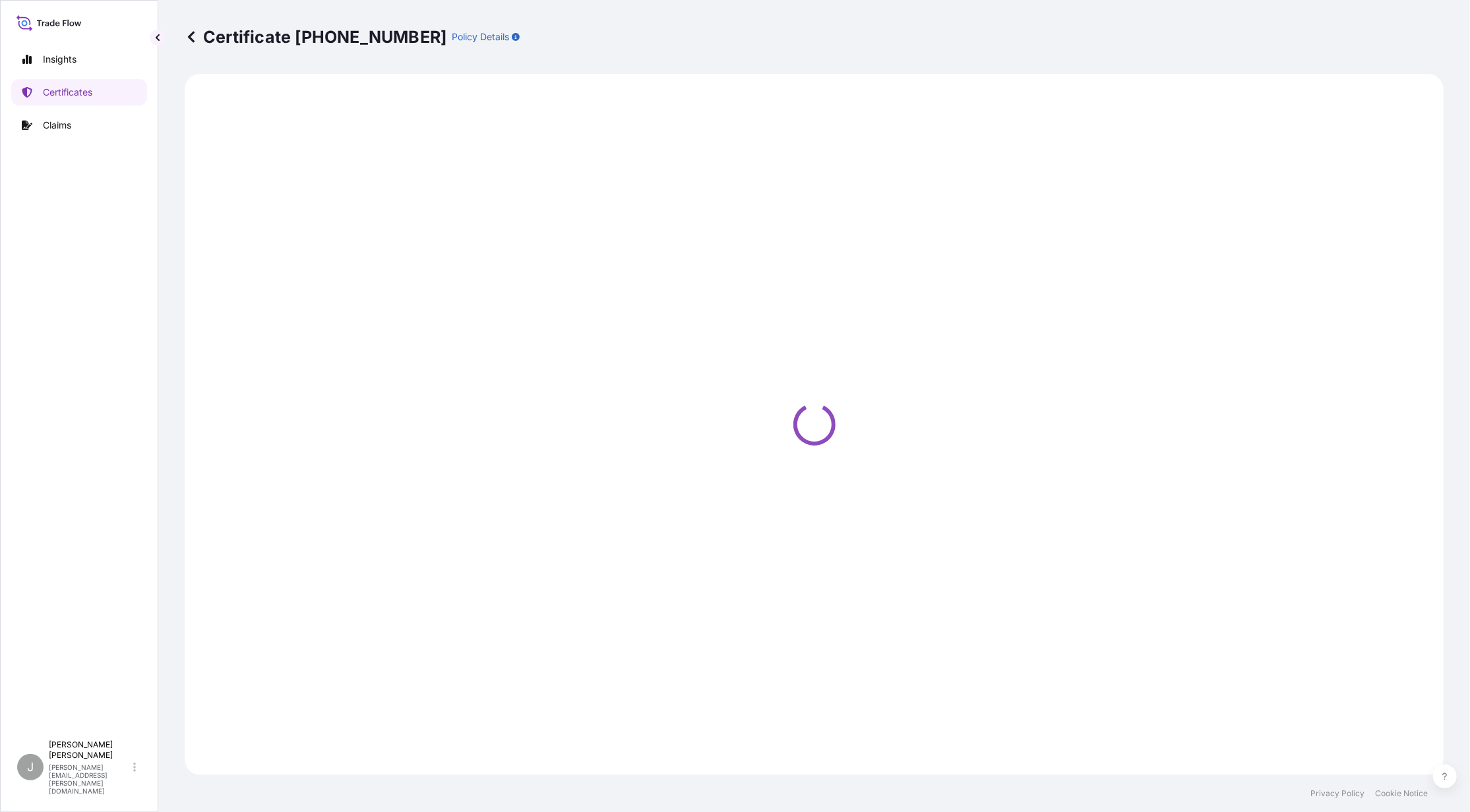
select select "Air"
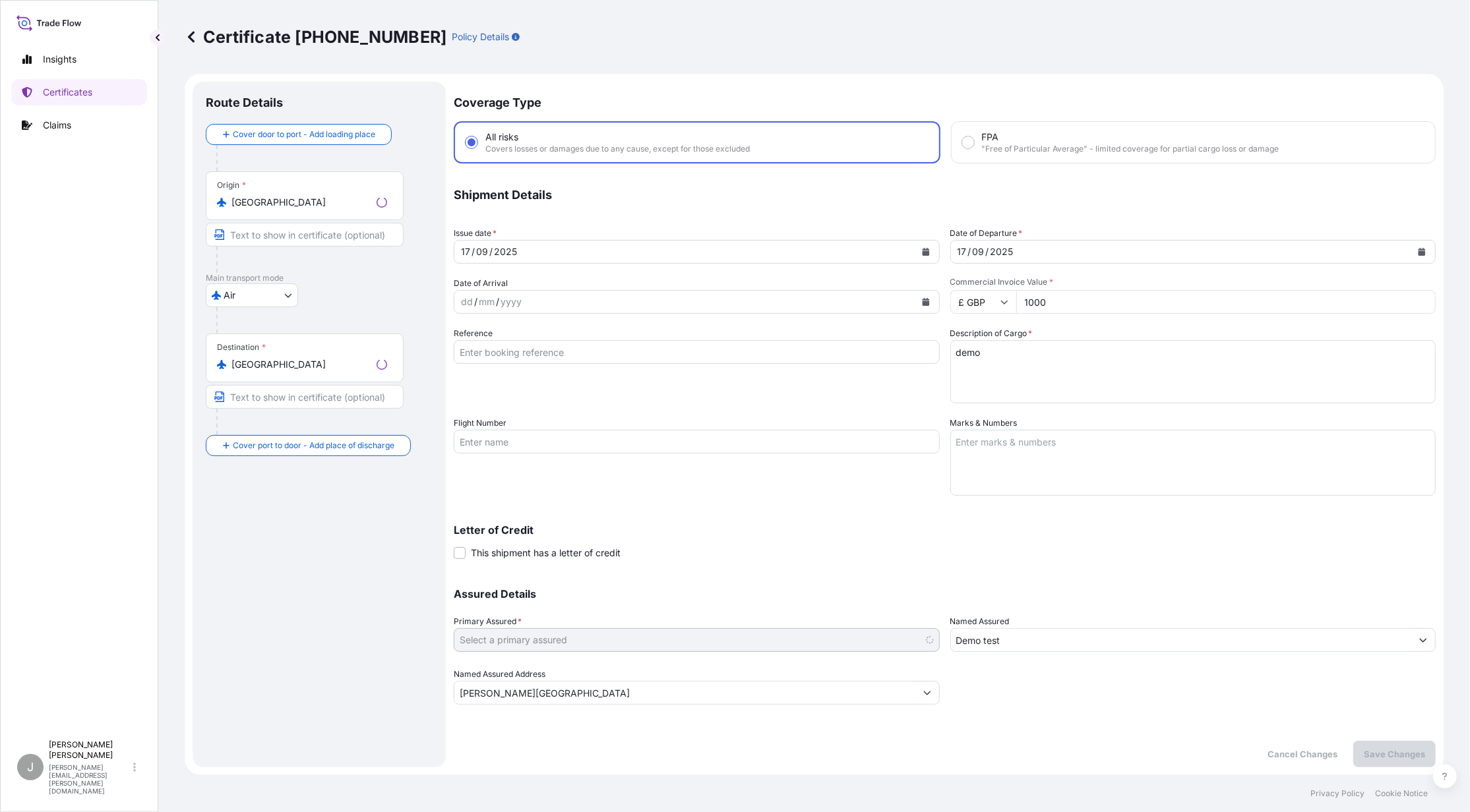
select select "31416"
drag, startPoint x: 1057, startPoint y: 305, endPoint x: 1011, endPoint y: 306, distance: 46.0
click at [1011, 306] on div "£ GBP 1000" at bounding box center [1194, 301] width 486 height 24
type input "500000000000"
click at [1384, 757] on p "Save Changes" at bounding box center [1394, 754] width 61 height 14
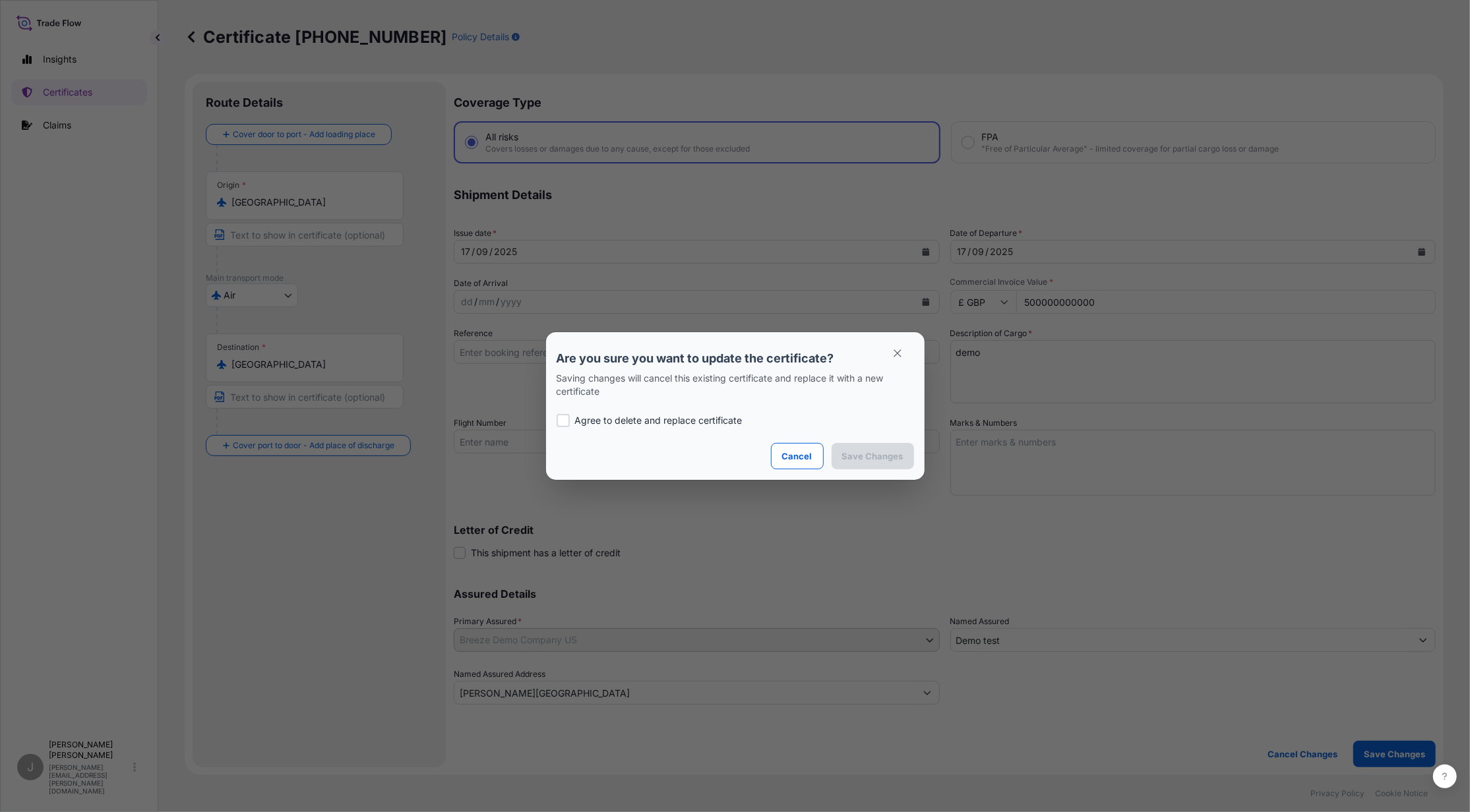
click at [567, 425] on div at bounding box center [563, 420] width 14 height 14
click at [569, 418] on div at bounding box center [563, 420] width 14 height 14
click at [571, 421] on label "Agree to delete and replace certificate" at bounding box center [735, 420] width 358 height 14
checkbox input "true"
click at [866, 462] on p "Save Changes" at bounding box center [873, 456] width 61 height 14
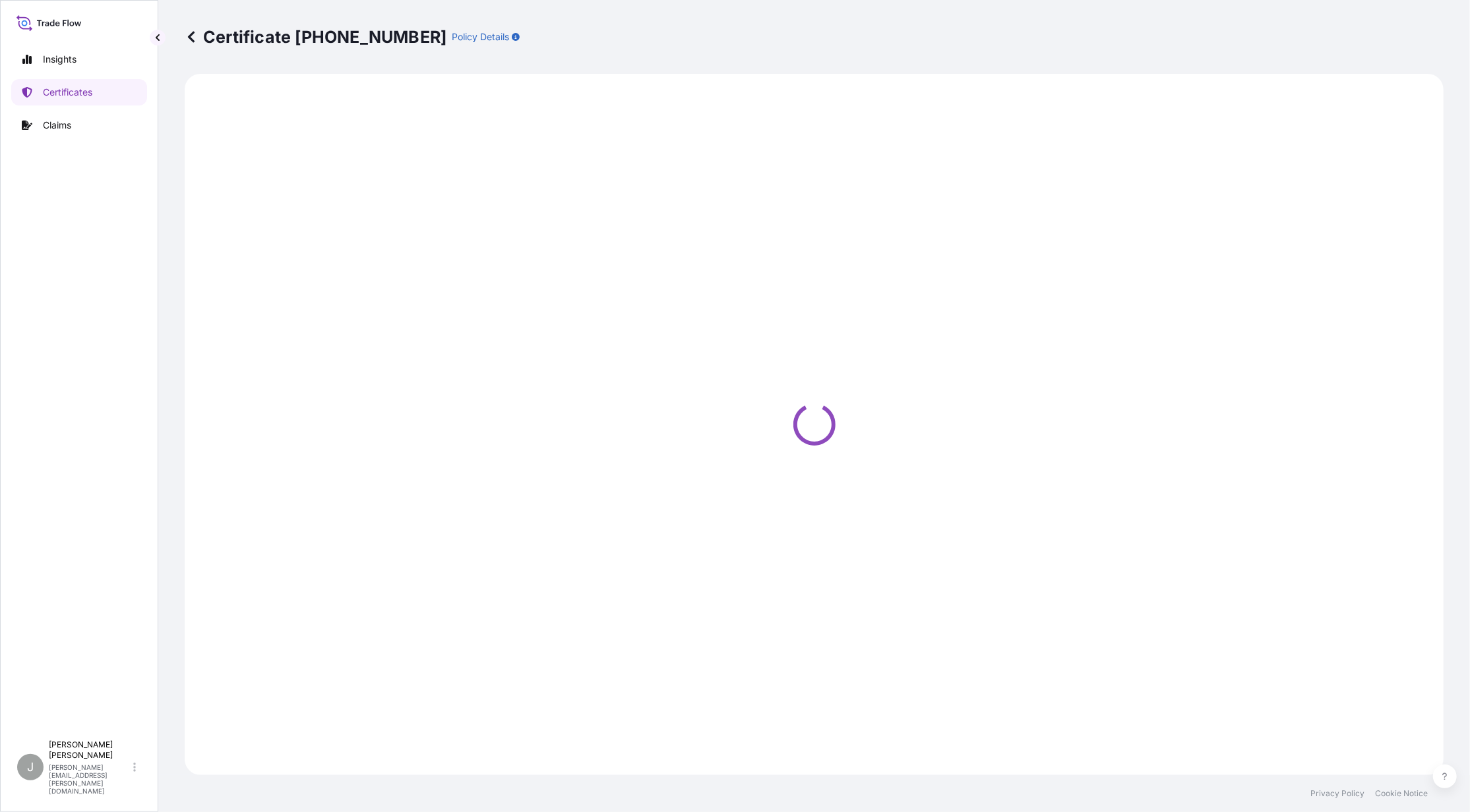
select select "Air"
select select "31416"
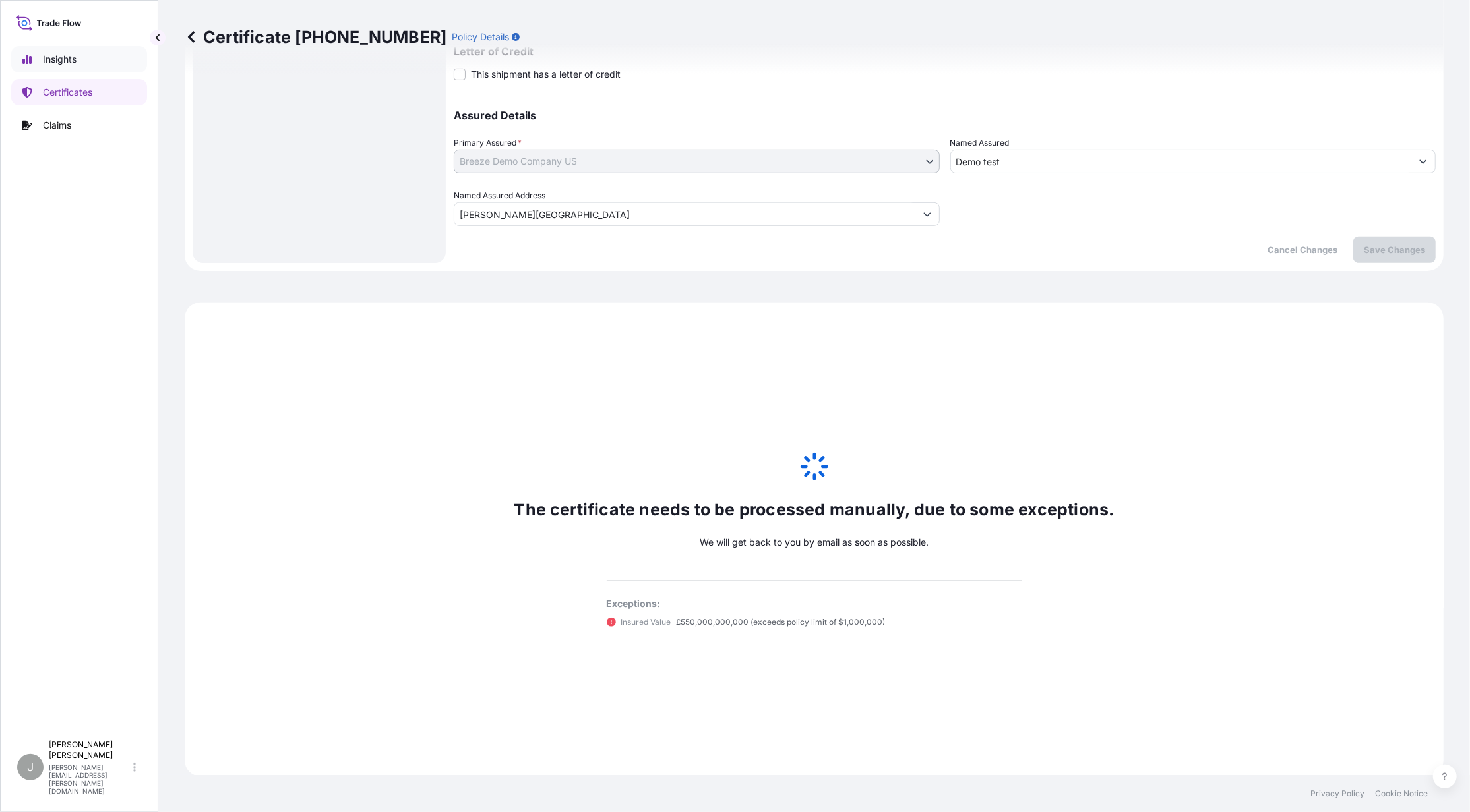
scroll to position [215, 0]
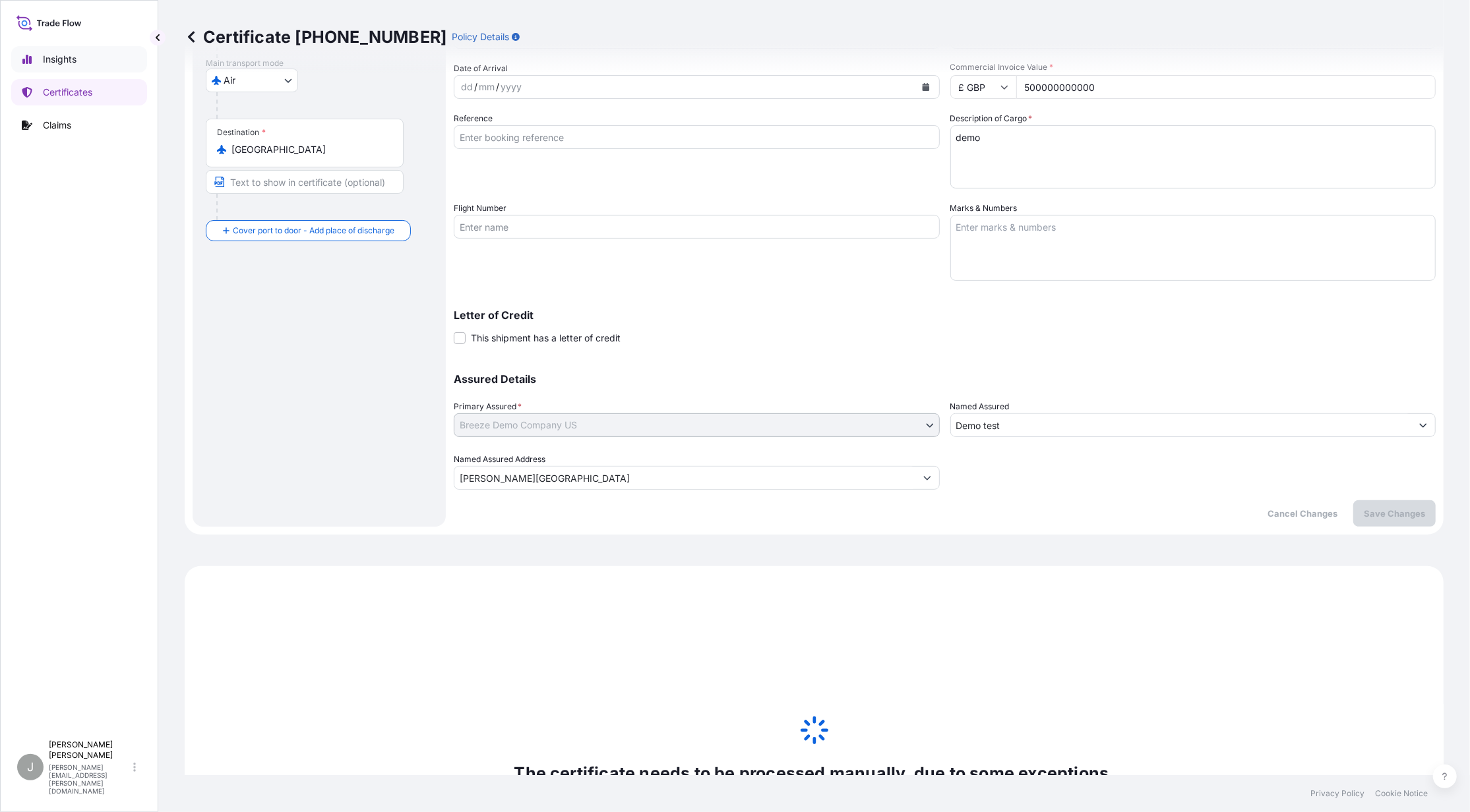
click at [73, 65] on p "Insights" at bounding box center [59, 59] width 33 height 14
select select "2025"
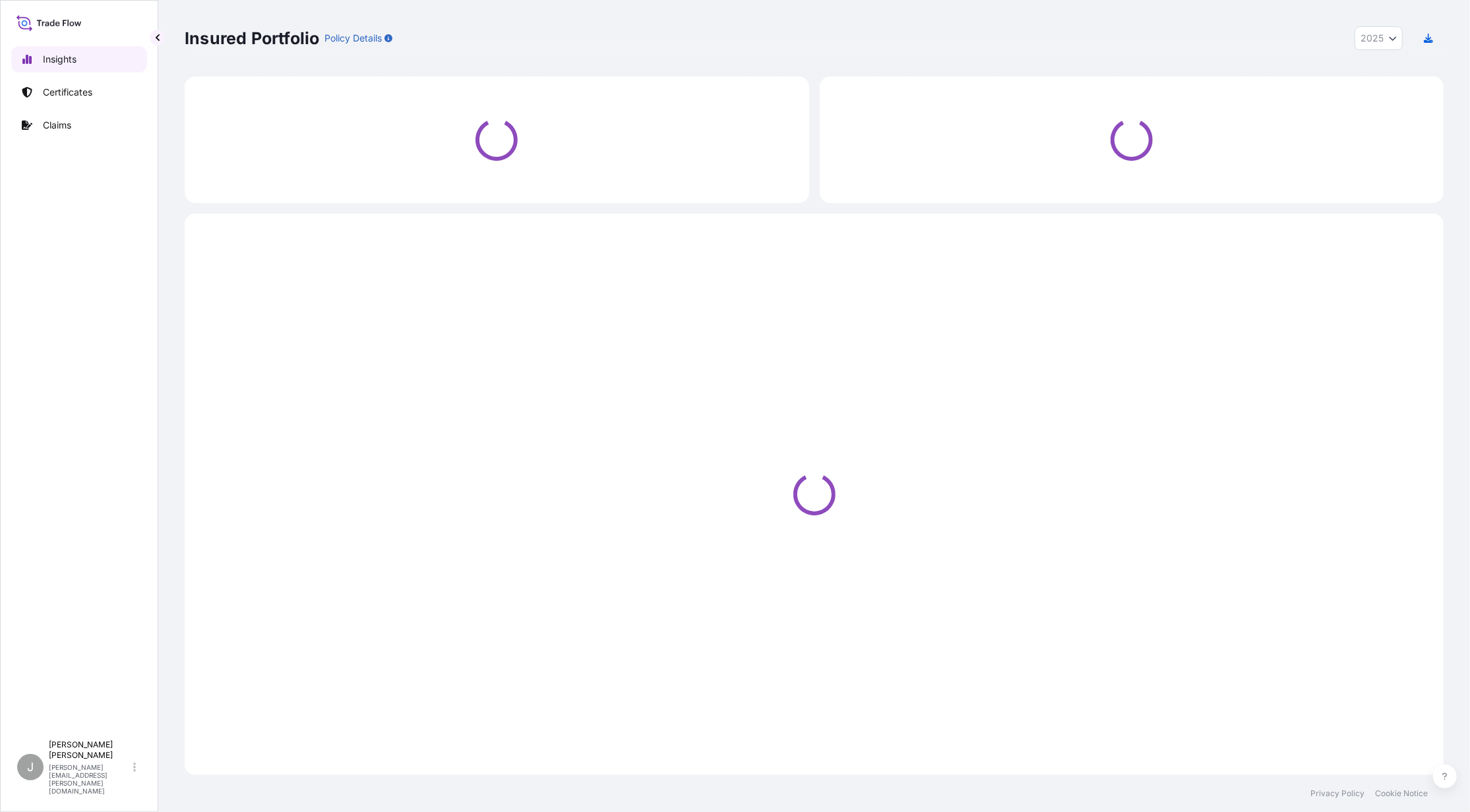
click at [73, 65] on p "Insights" at bounding box center [59, 59] width 33 height 14
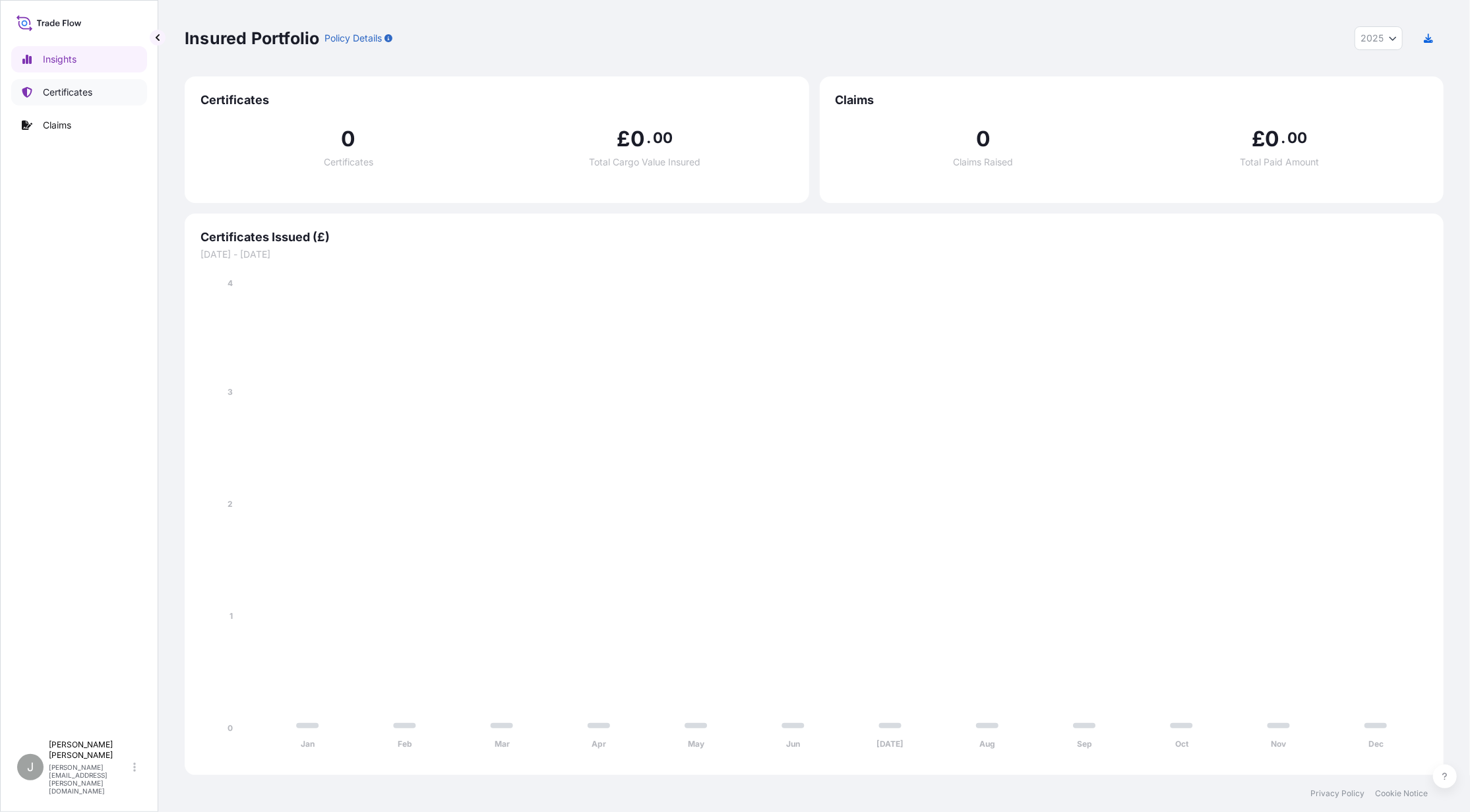
click at [93, 93] on p "Certificates" at bounding box center [67, 92] width 49 height 14
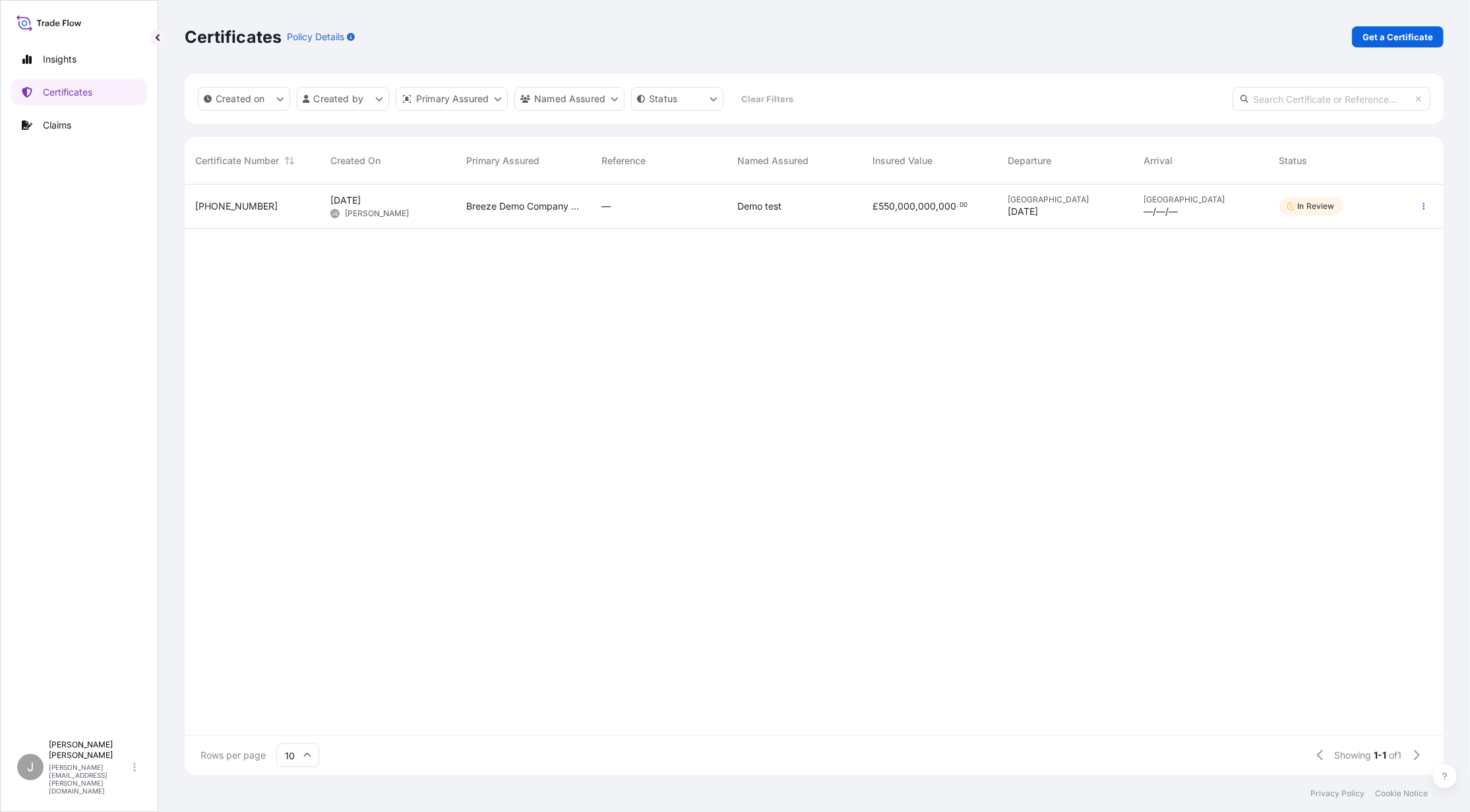
scroll to position [584, 1246]
click at [238, 202] on div "[PHONE_NUMBER]" at bounding box center [252, 206] width 114 height 14
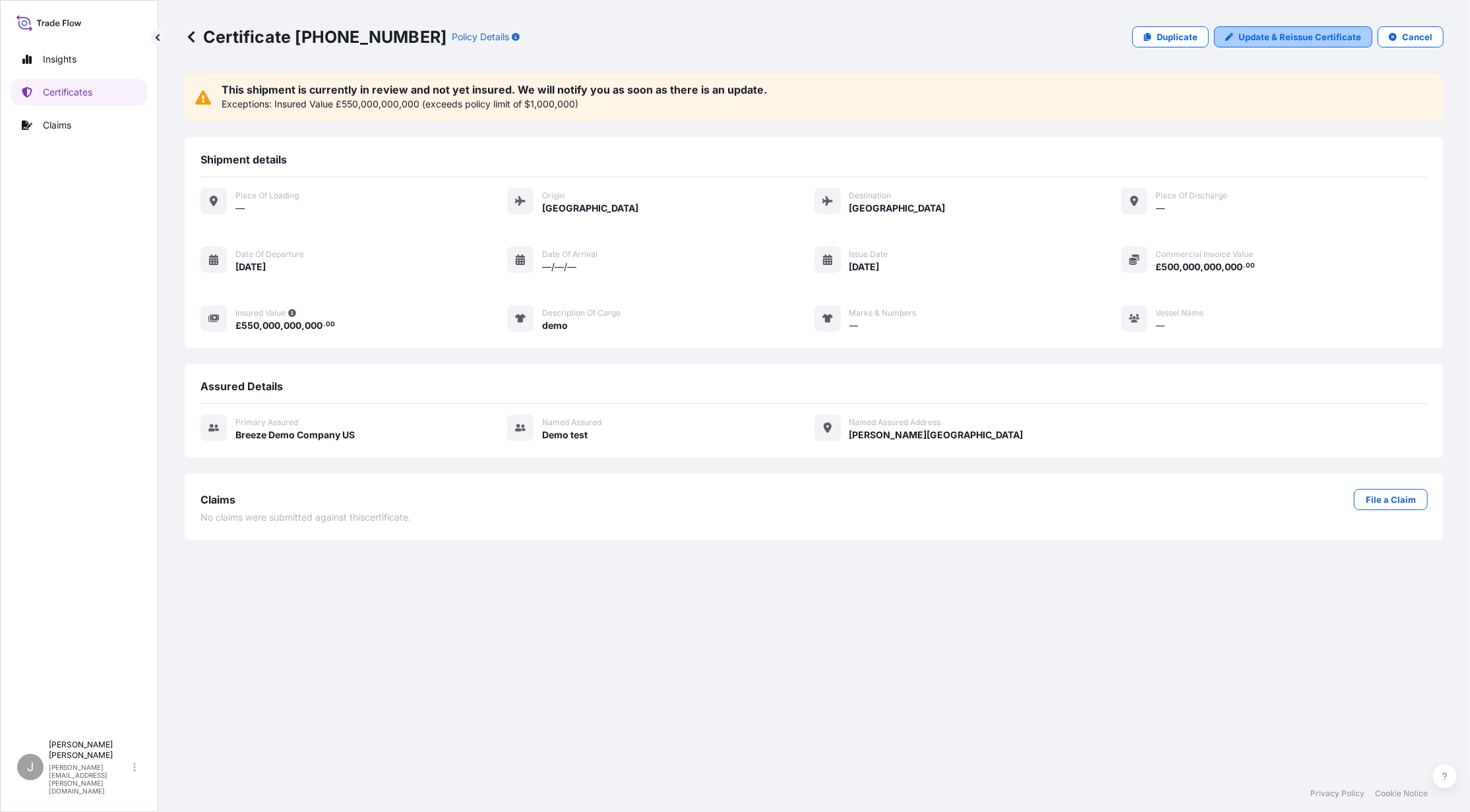
click at [1286, 43] on p "Update & Reissue Certificate" at bounding box center [1300, 37] width 123 height 14
select select "Air"
select select "31416"
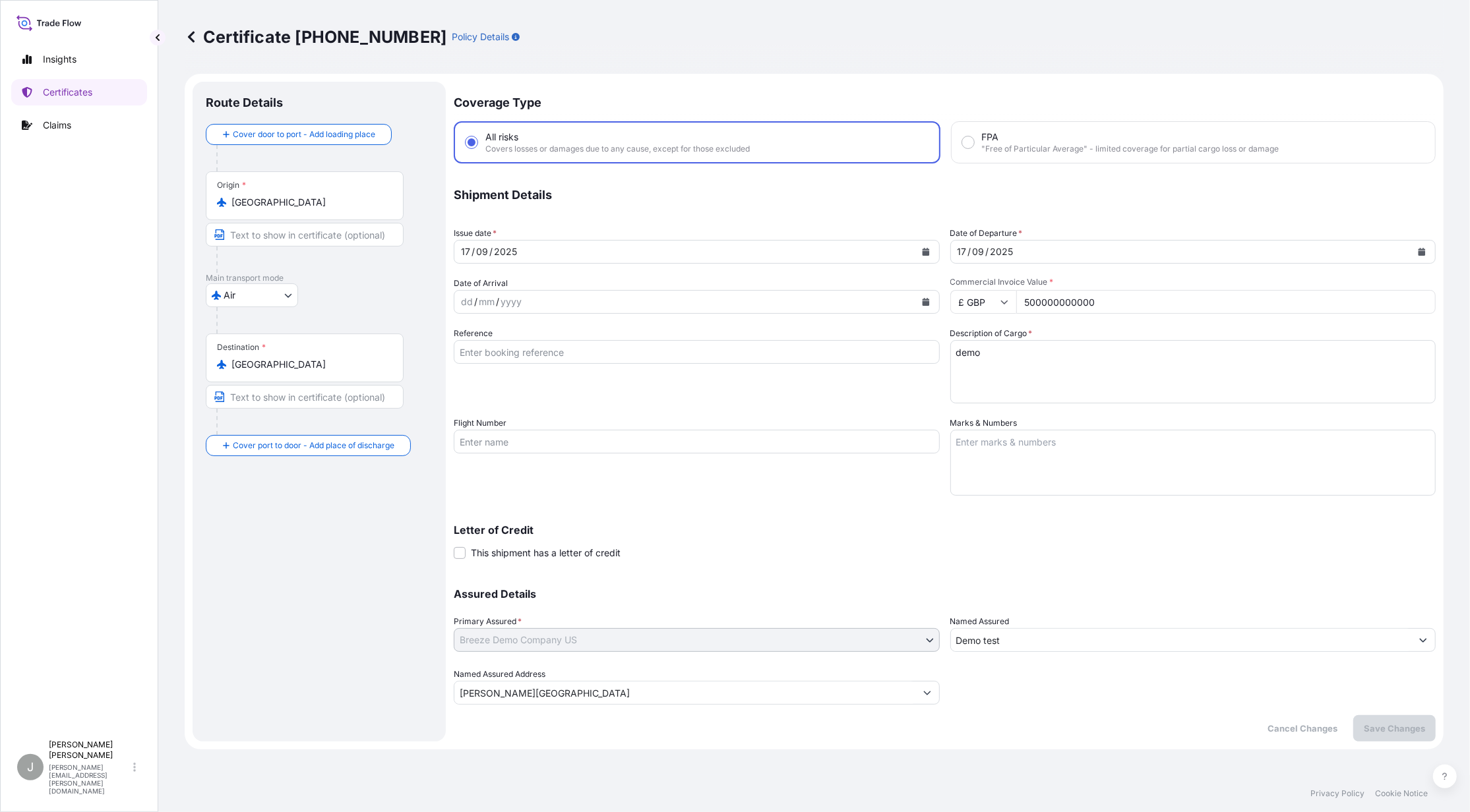
drag, startPoint x: 1055, startPoint y: 296, endPoint x: 1159, endPoint y: 310, distance: 104.9
click at [1153, 307] on input "500000000000" at bounding box center [1226, 301] width 420 height 24
type input "5000"
click at [1367, 736] on button "Save Changes" at bounding box center [1394, 728] width 83 height 26
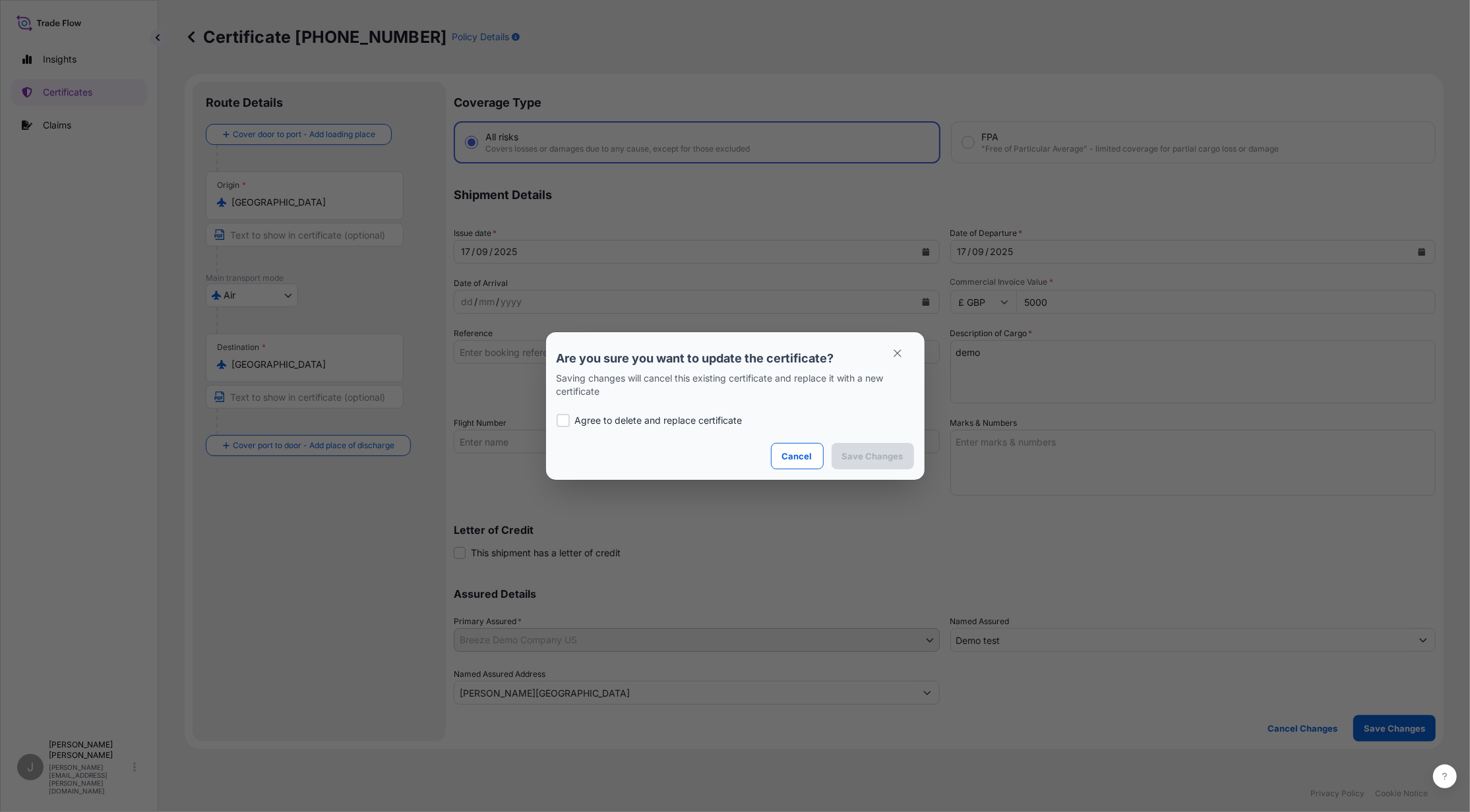
click at [566, 415] on div at bounding box center [563, 420] width 14 height 14
click at [560, 425] on div at bounding box center [563, 420] width 14 height 14
checkbox input "true"
click at [864, 459] on p "Save Changes" at bounding box center [873, 456] width 61 height 14
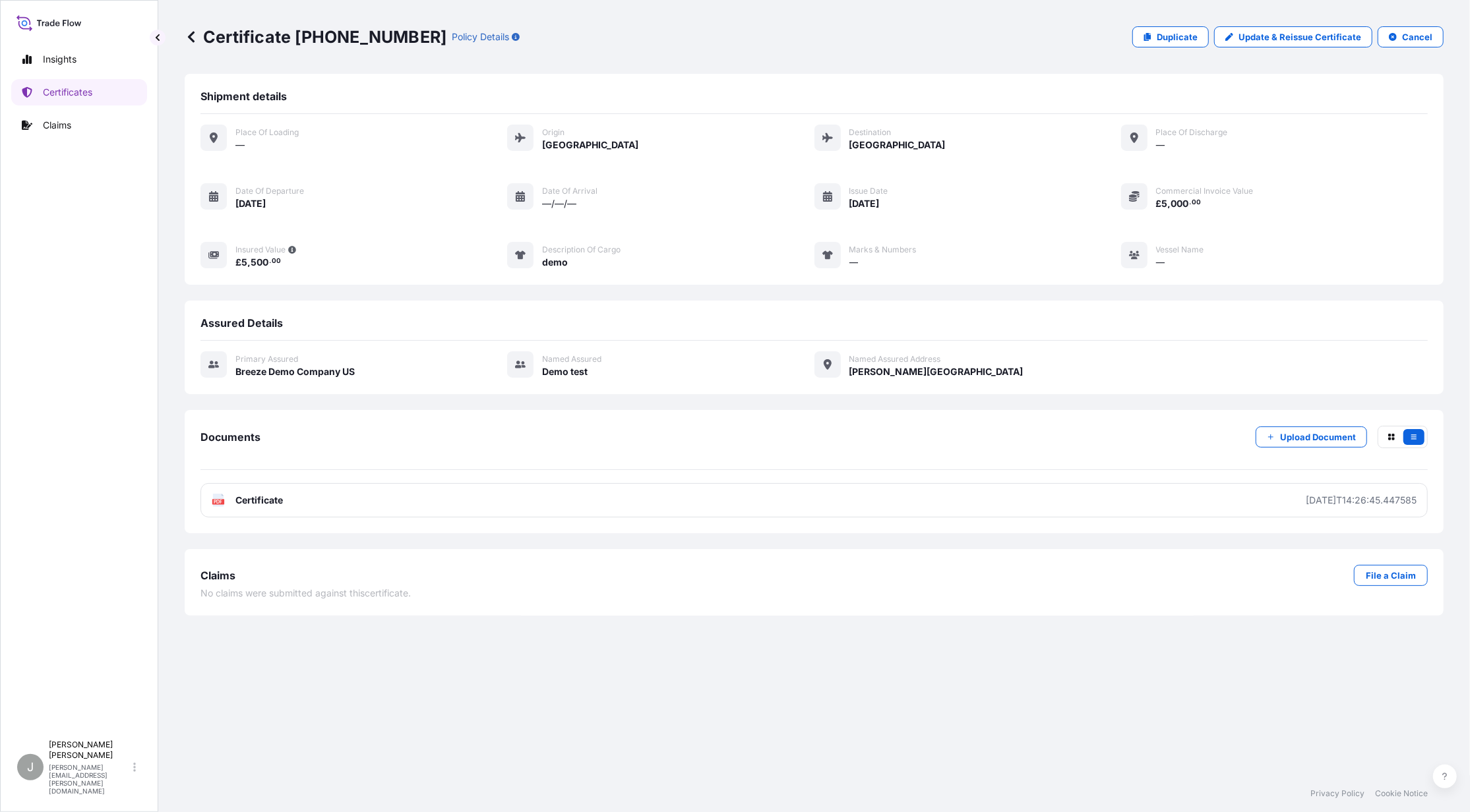
click at [62, 66] on link "Insights" at bounding box center [79, 59] width 136 height 26
select select "2025"
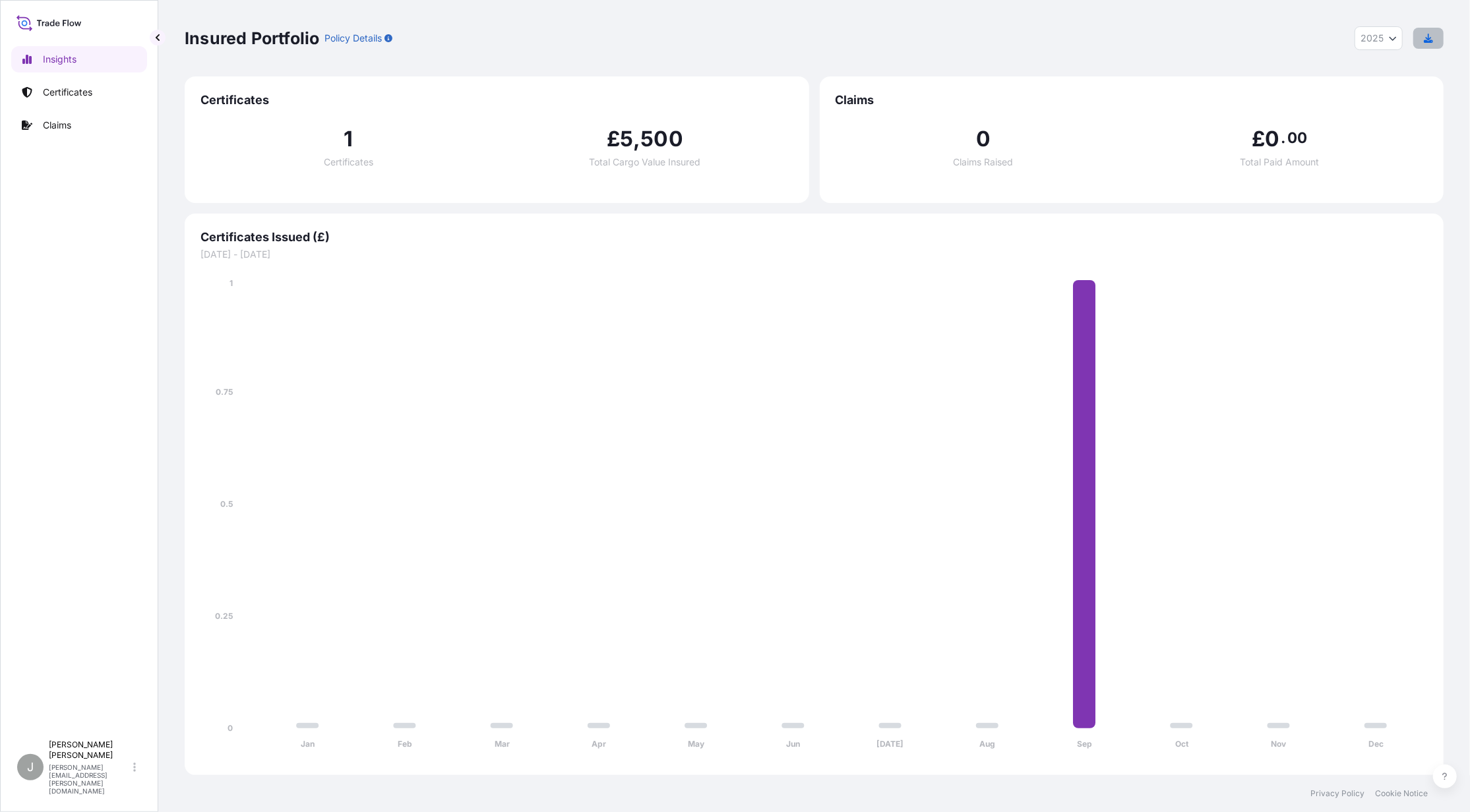
click at [1429, 42] on icon "button" at bounding box center [1428, 38] width 9 height 9
click at [75, 133] on link "Claims" at bounding box center [79, 125] width 136 height 26
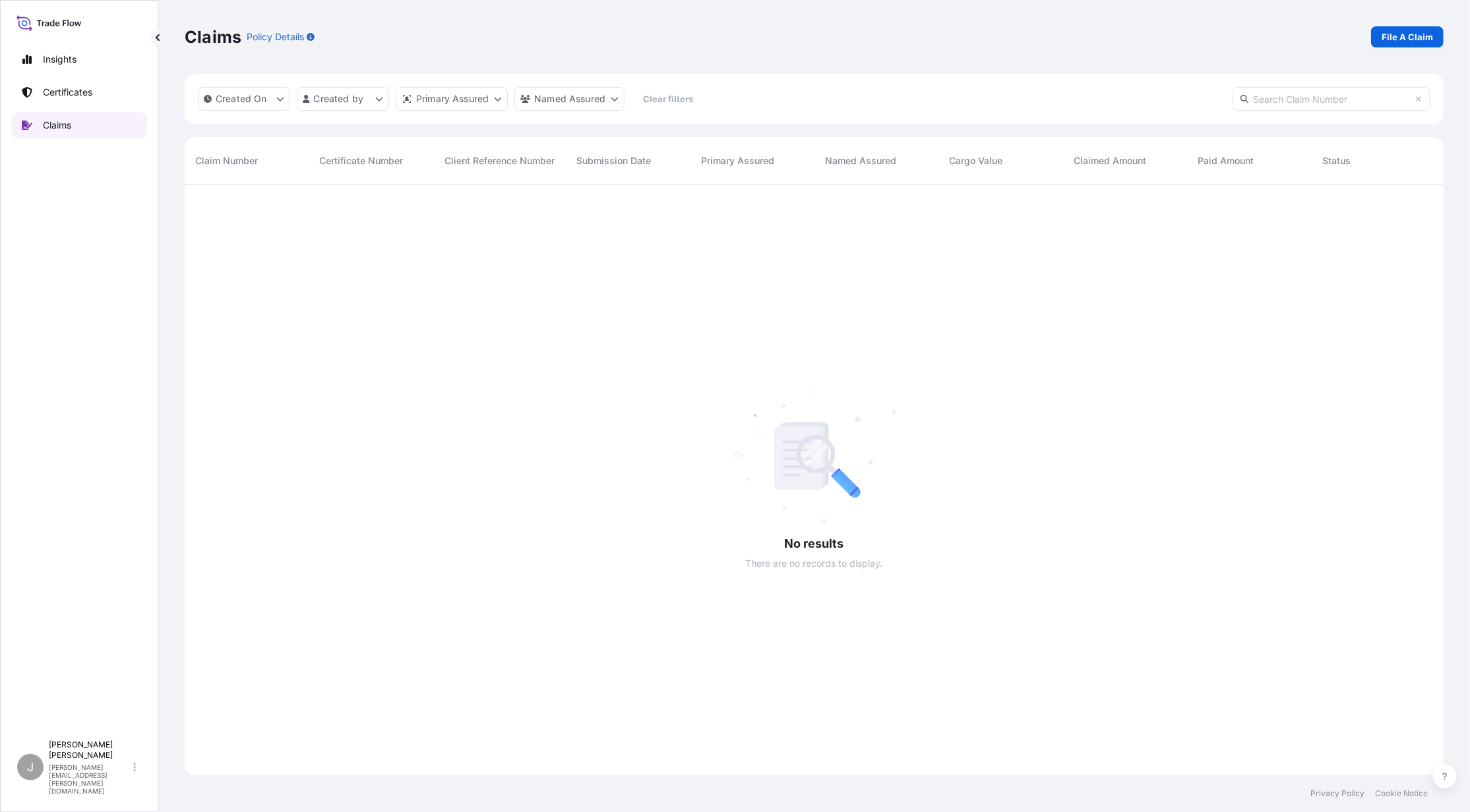
scroll to position [625, 1246]
click at [1407, 33] on p "File A Claim" at bounding box center [1407, 37] width 51 height 14
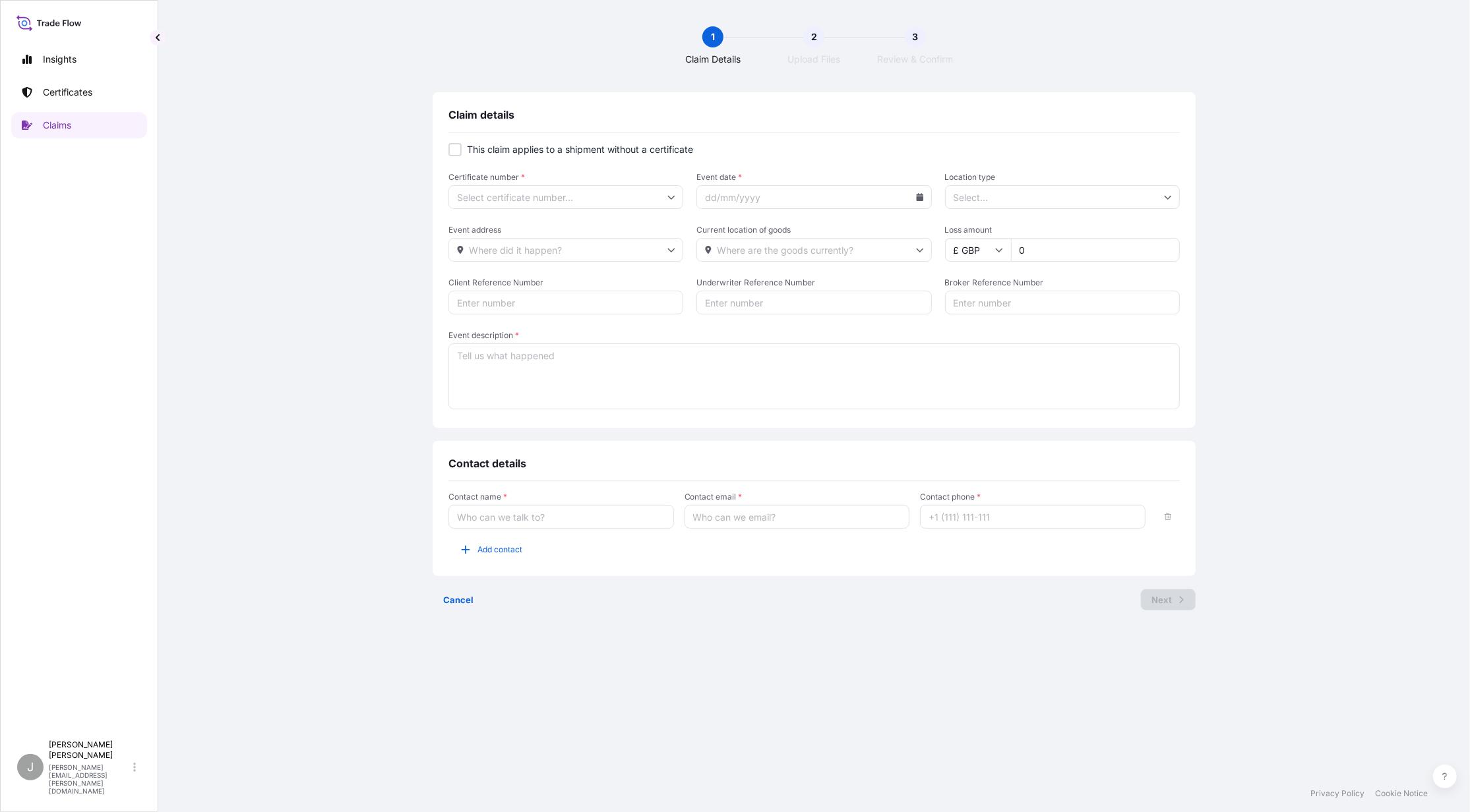
click at [500, 196] on input "Certificate number *" at bounding box center [566, 197] width 235 height 24
click at [501, 239] on li "[PHONE_NUMBER]" at bounding box center [568, 231] width 224 height 25
click at [457, 151] on div at bounding box center [455, 150] width 14 height 14
checkbox input "true"
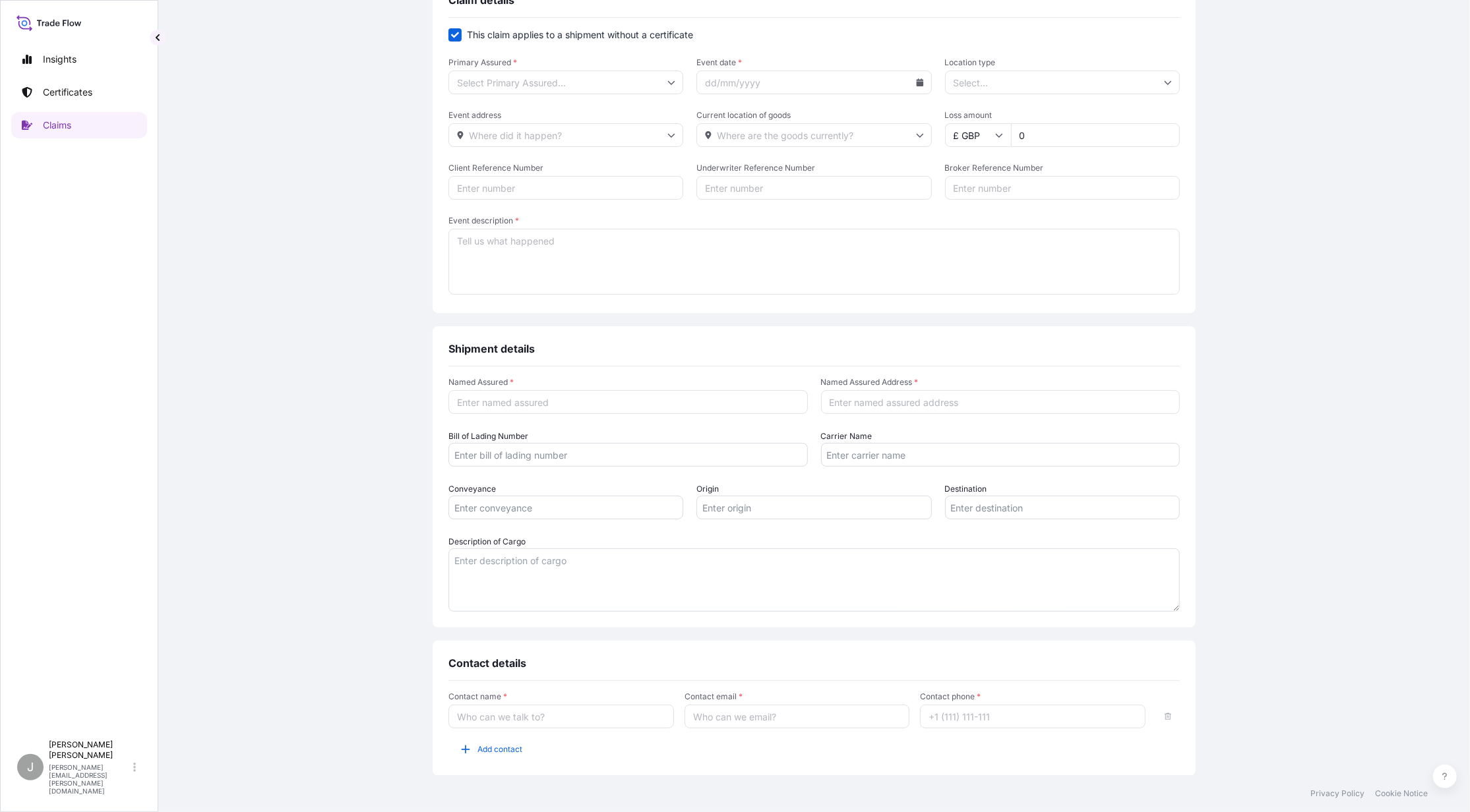
scroll to position [73, 0]
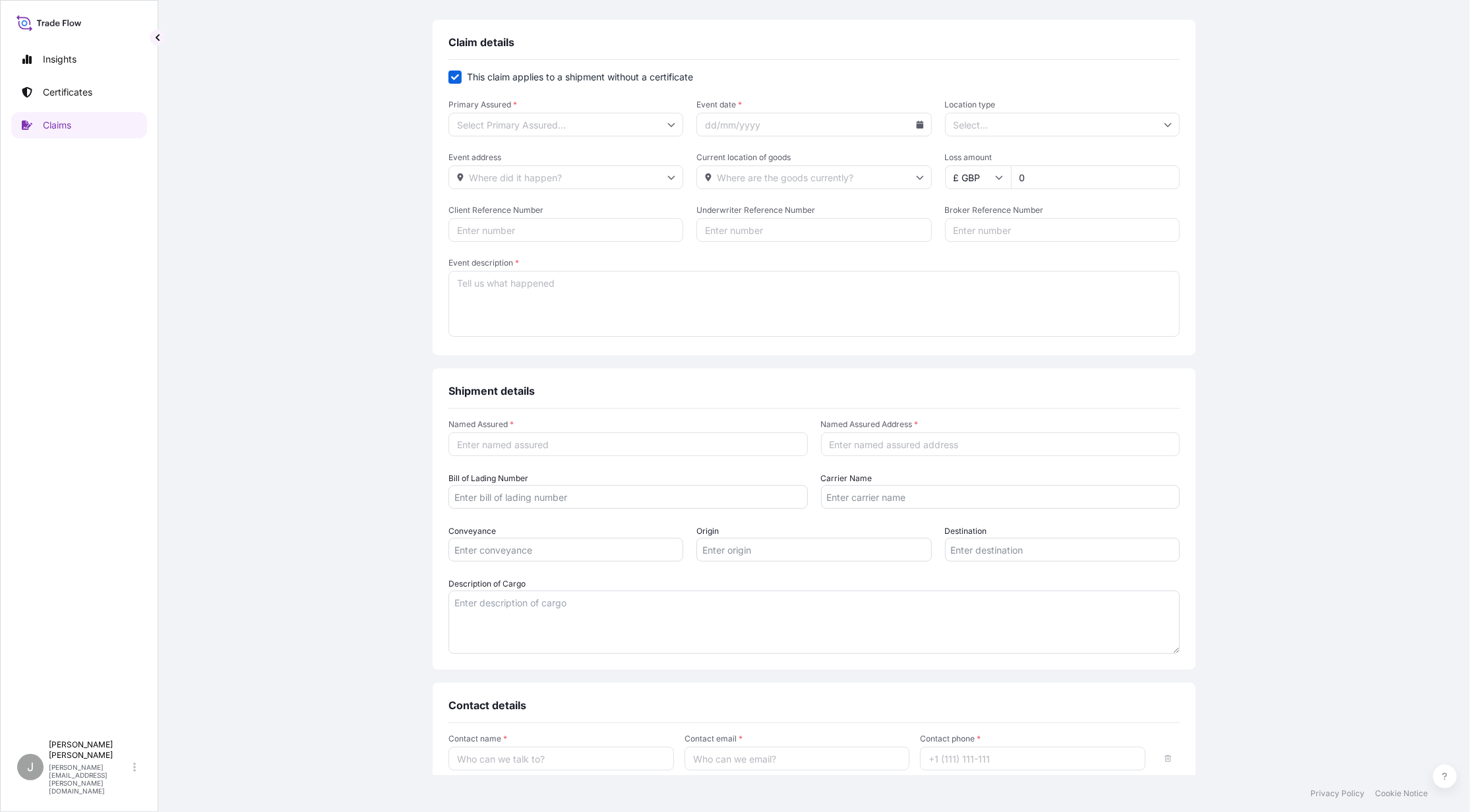
click at [663, 133] on input "Primary Assured *" at bounding box center [566, 124] width 235 height 24
click at [563, 164] on div "Breeze Demo Company US" at bounding box center [561, 160] width 224 height 25
type input "Breeze Demo Company US"
click at [916, 121] on icon at bounding box center [920, 124] width 8 height 8
click at [781, 265] on button "17" at bounding box center [778, 267] width 21 height 21
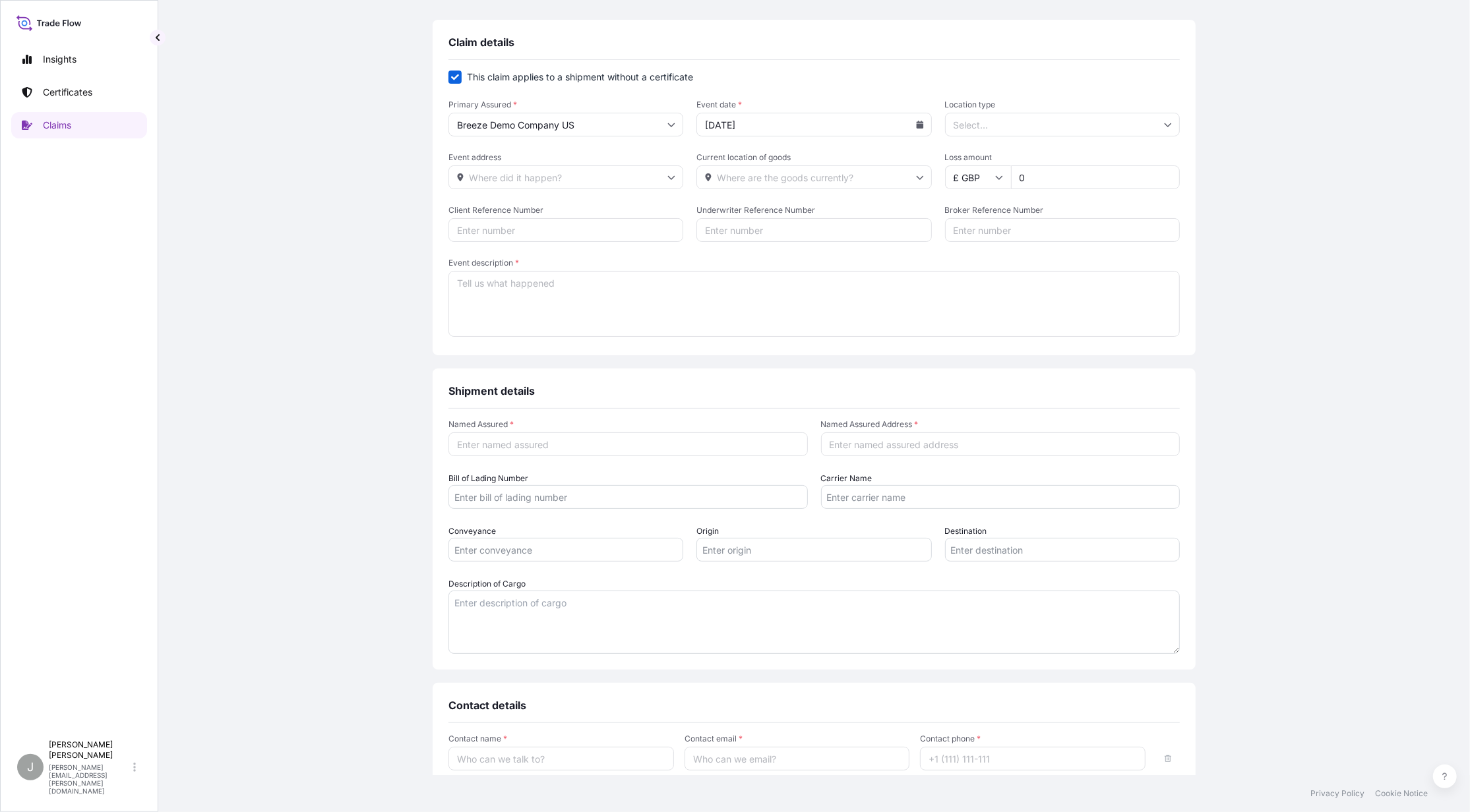
type input "[DATE]"
click at [1048, 187] on input "0" at bounding box center [1095, 177] width 169 height 24
type input "1000"
click at [549, 449] on input "Named Assured *" at bounding box center [628, 444] width 359 height 24
type input "abc"
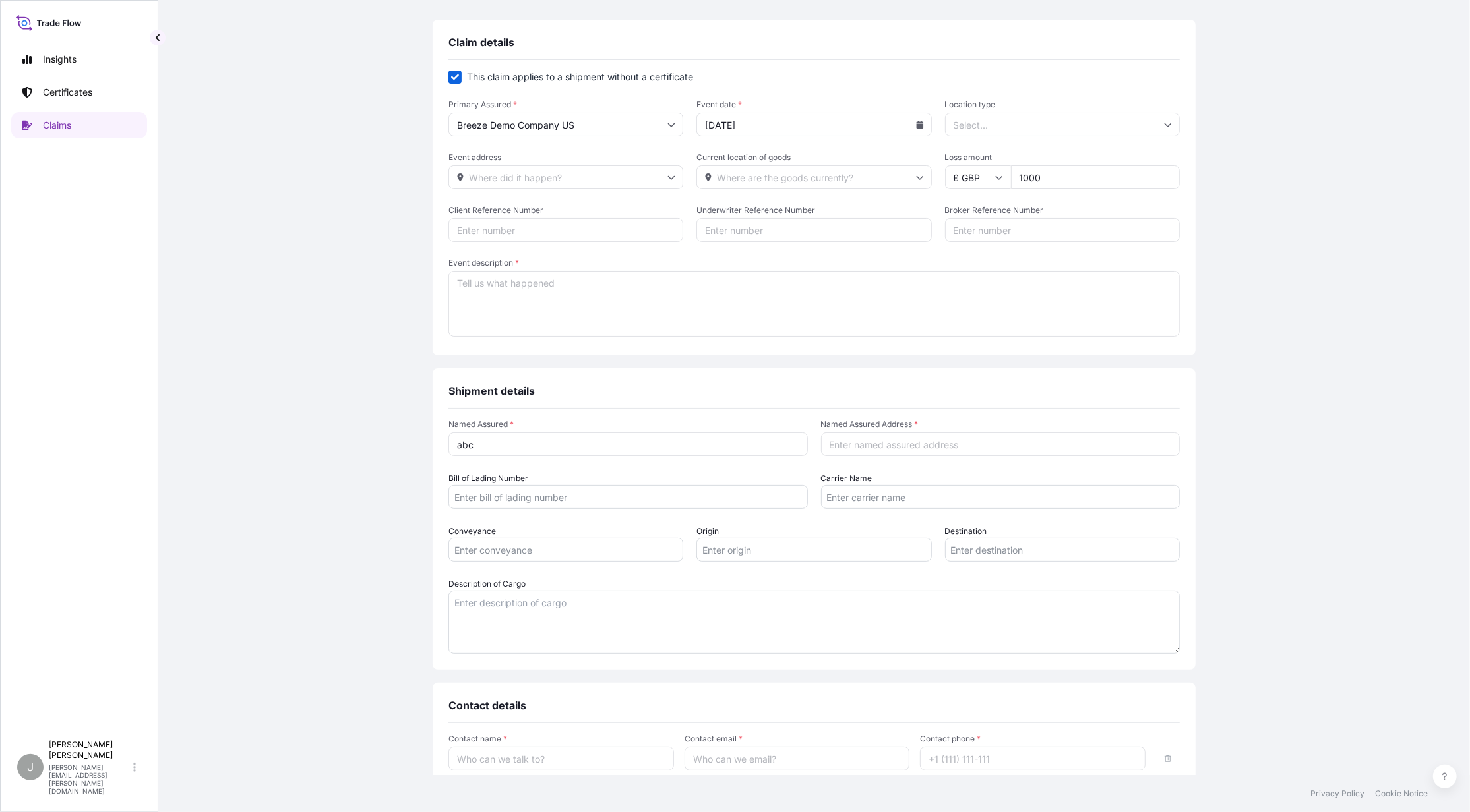
click at [859, 447] on input "Named Assured Address *" at bounding box center [1000, 444] width 359 height 24
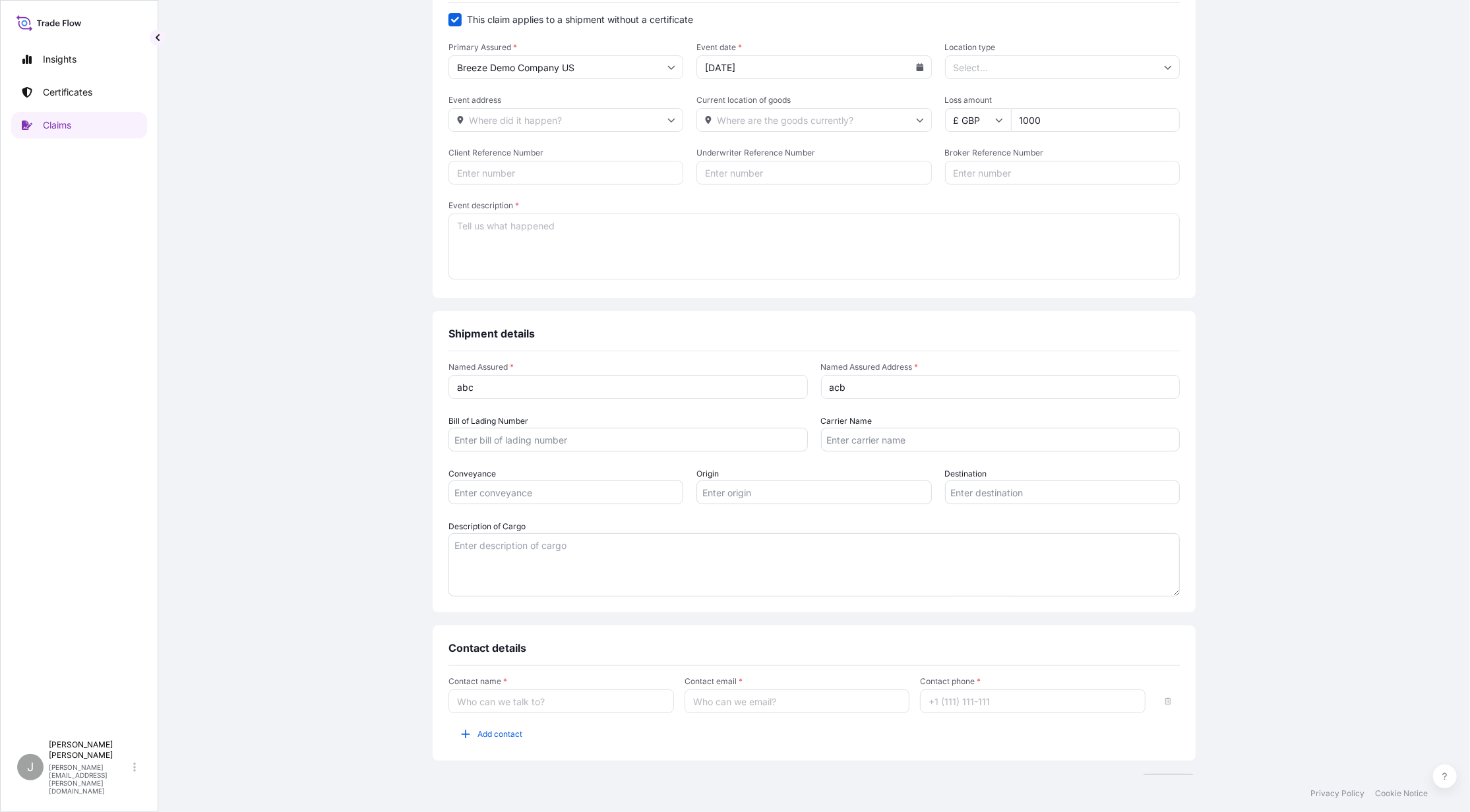
type input "acb"
click at [571, 774] on div "Cancel Next" at bounding box center [814, 785] width 763 height 21
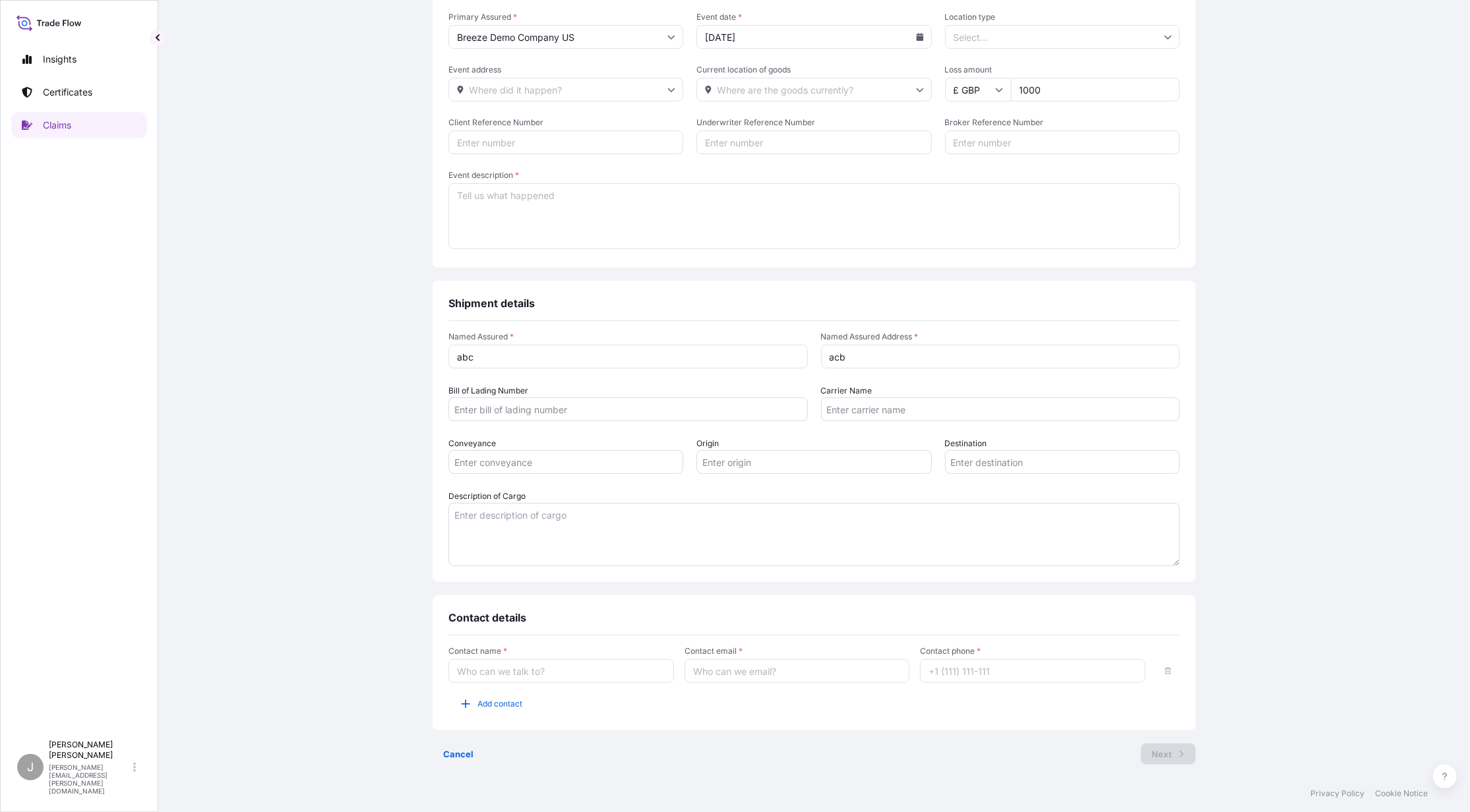
click at [579, 676] on input "Contact name *" at bounding box center [561, 671] width 226 height 24
type input "[PERSON_NAME]"
type input "[PERSON_NAME][EMAIL_ADDRESS][PERSON_NAME][DOMAIN_NAME]"
type input "[PHONE_NUMBER]"
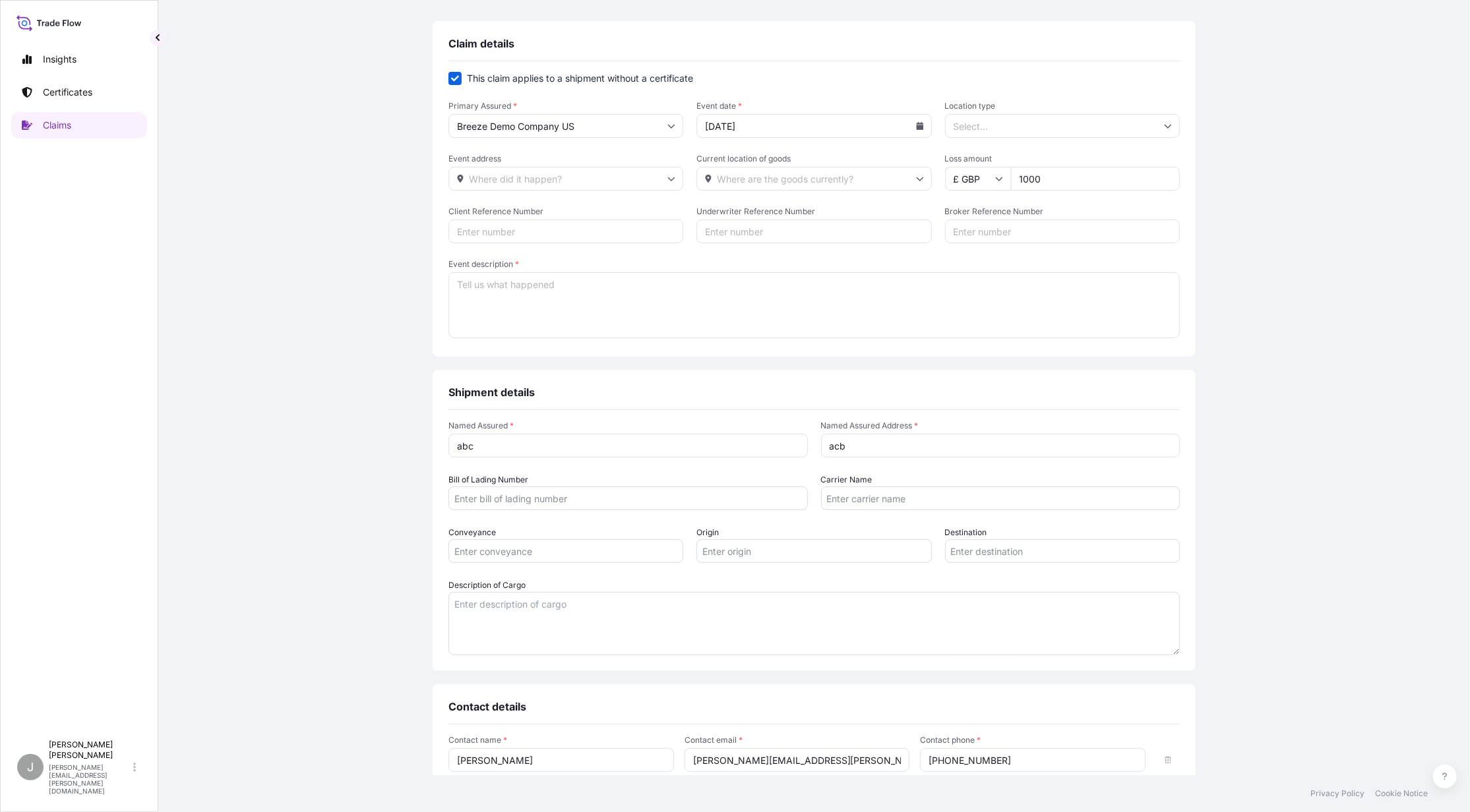
scroll to position [0, 0]
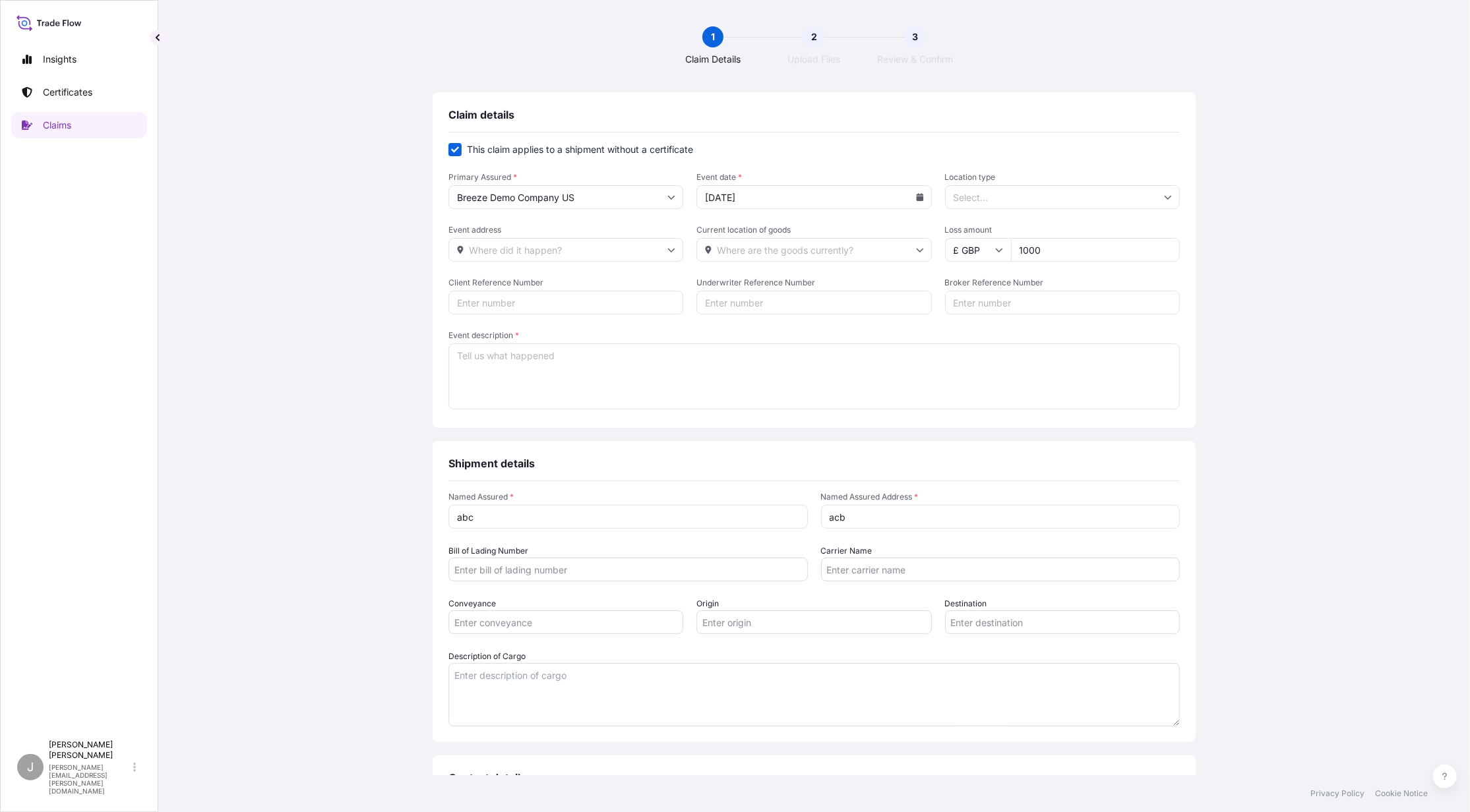
click at [512, 364] on textarea "Event description *" at bounding box center [814, 376] width 732 height 66
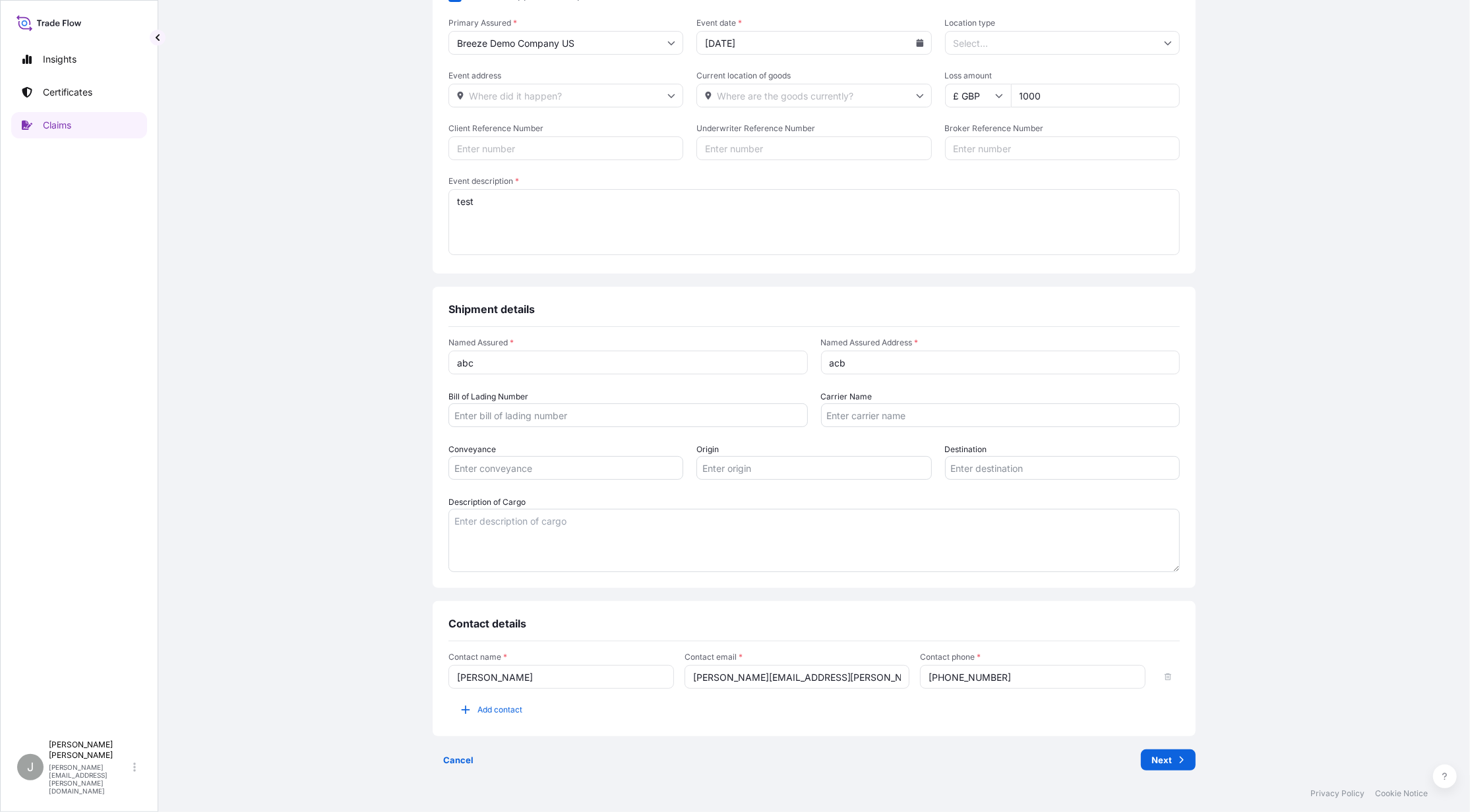
scroll to position [161, 0]
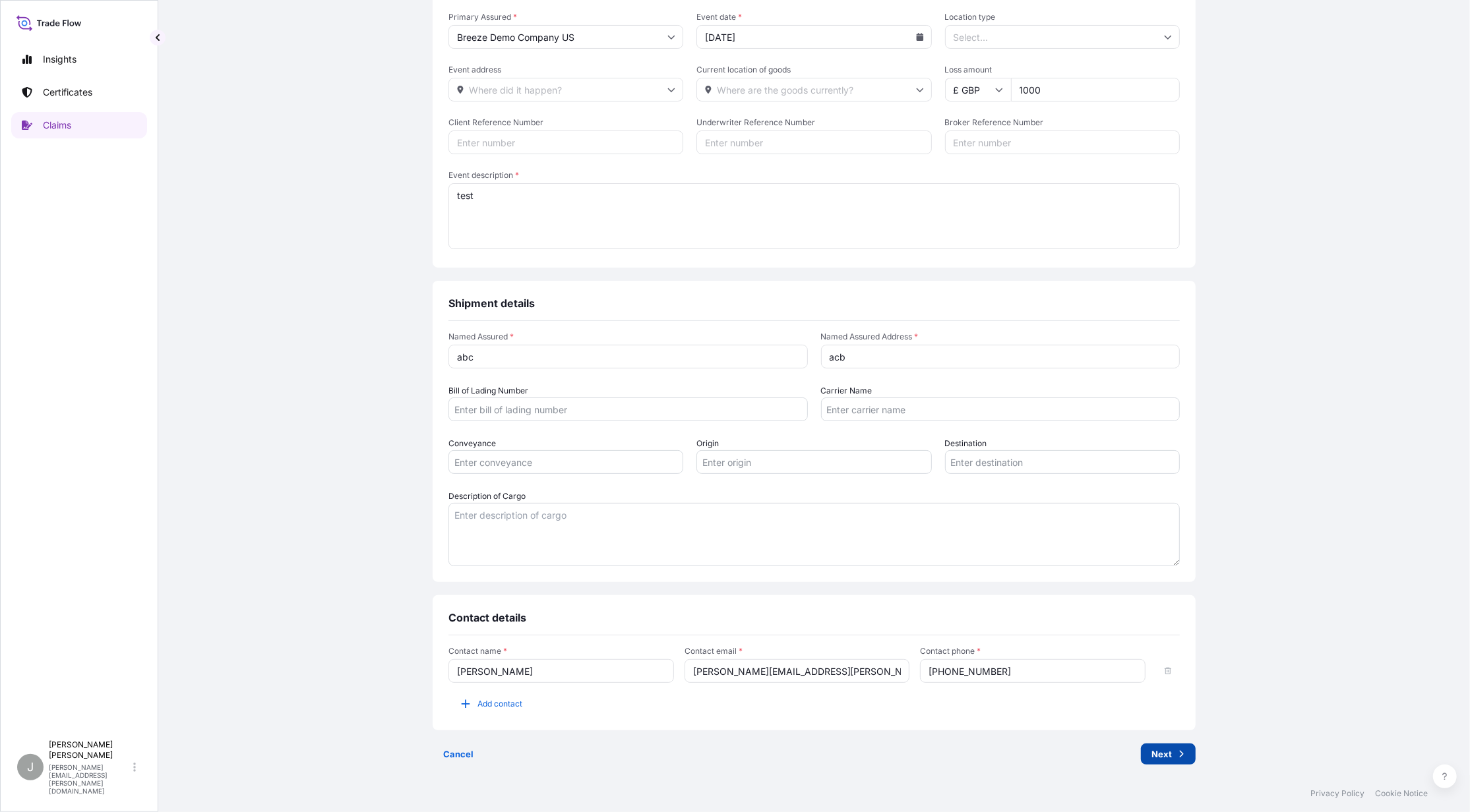
type textarea "test"
